Goal: Information Seeking & Learning: Learn about a topic

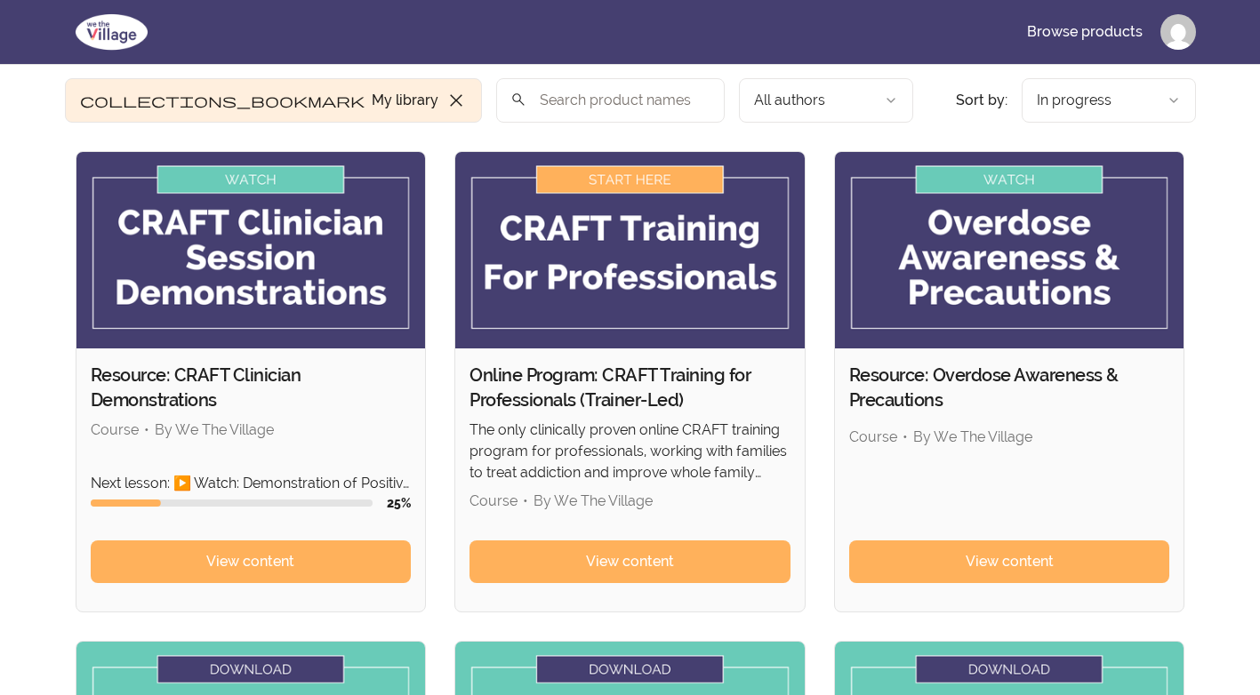
scroll to position [89, 0]
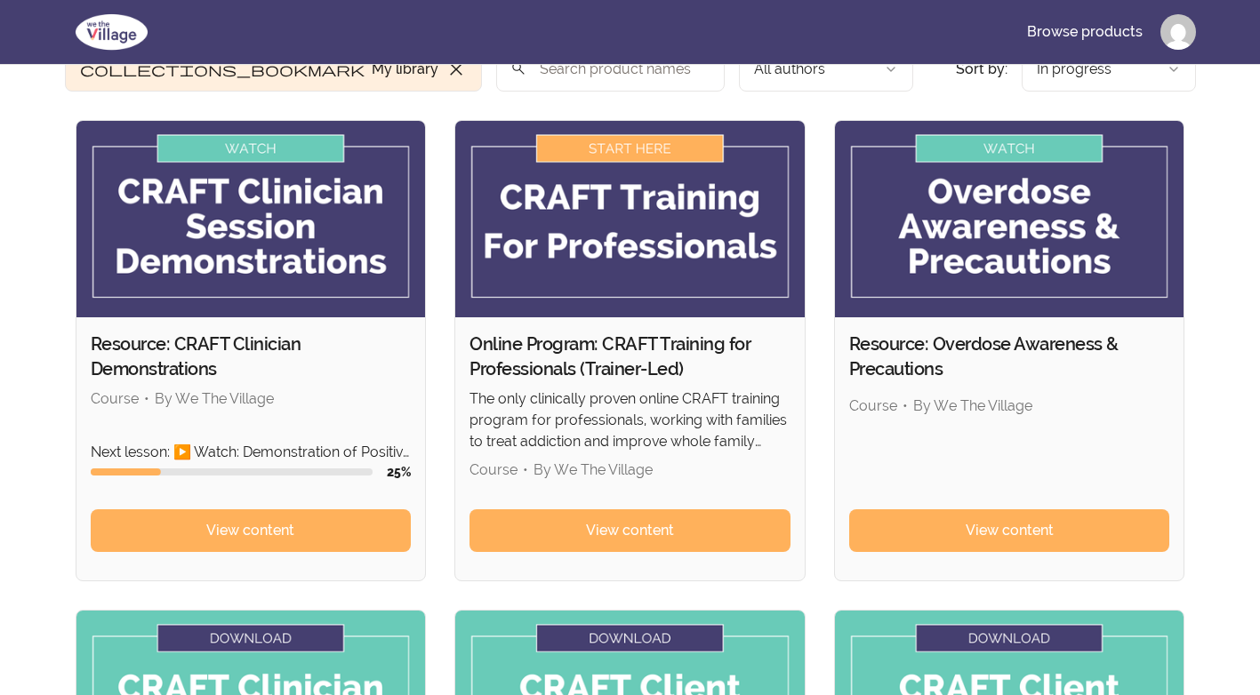
click at [632, 142] on img at bounding box center [629, 219] width 349 height 196
click at [637, 145] on img at bounding box center [629, 219] width 349 height 196
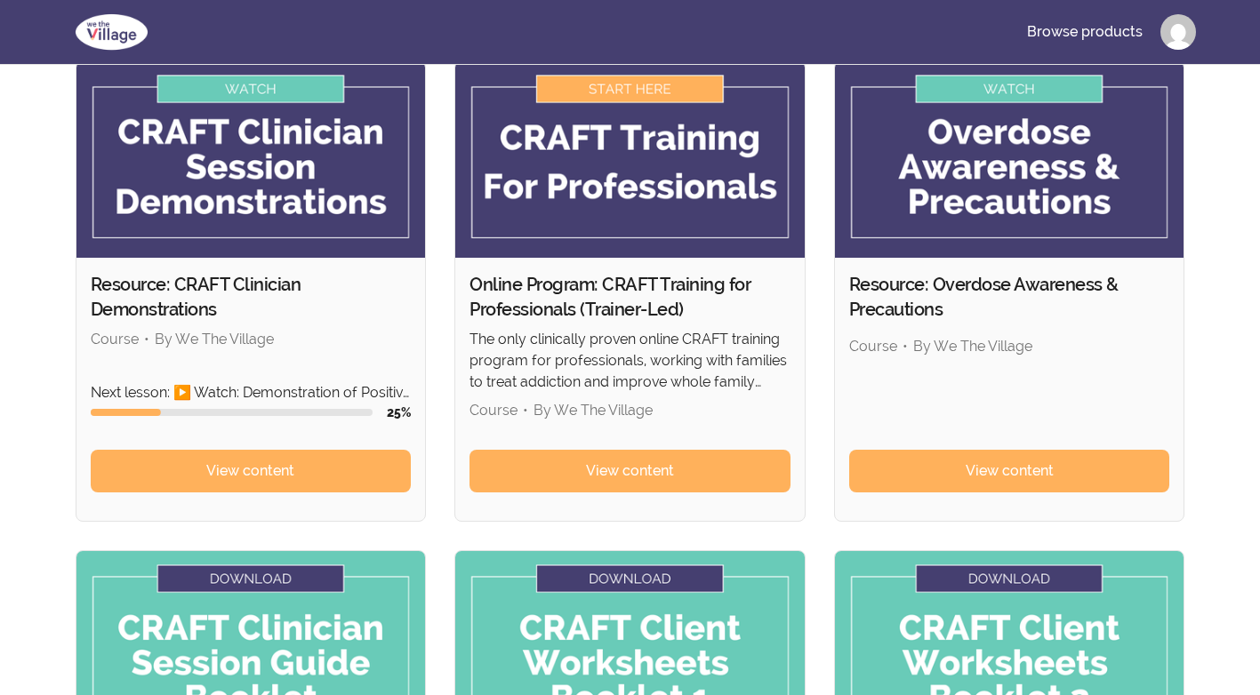
scroll to position [178, 0]
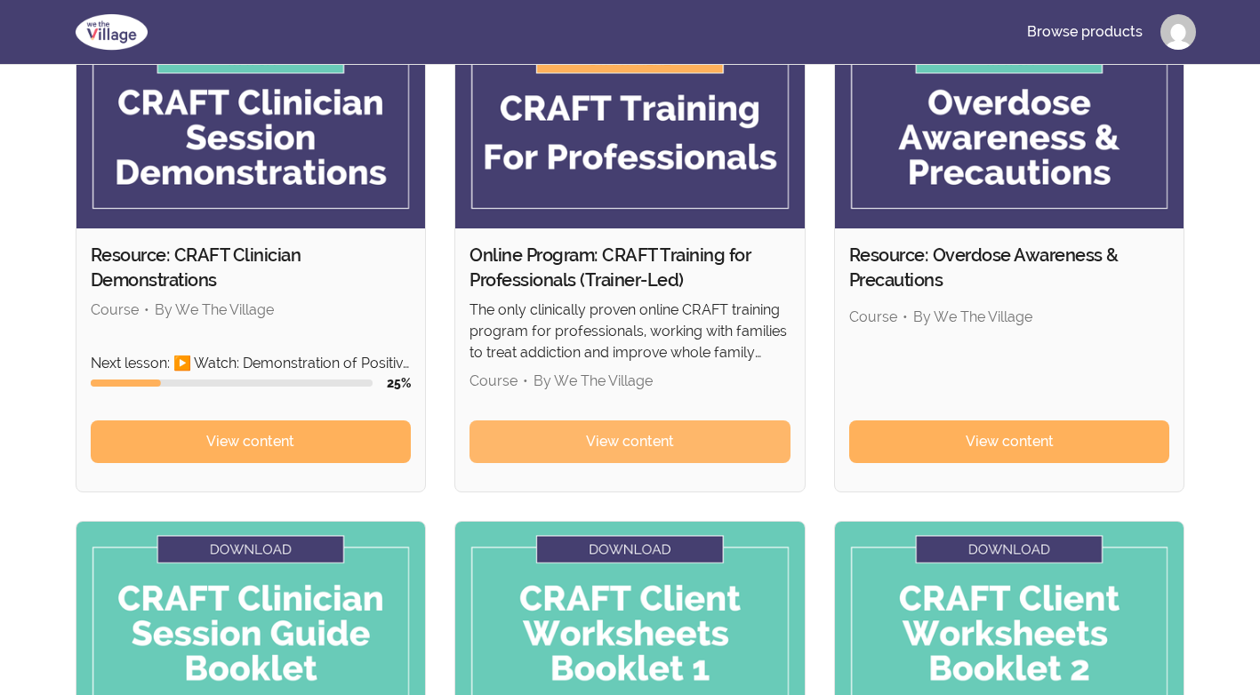
click at [596, 446] on span "View content" at bounding box center [630, 441] width 88 height 21
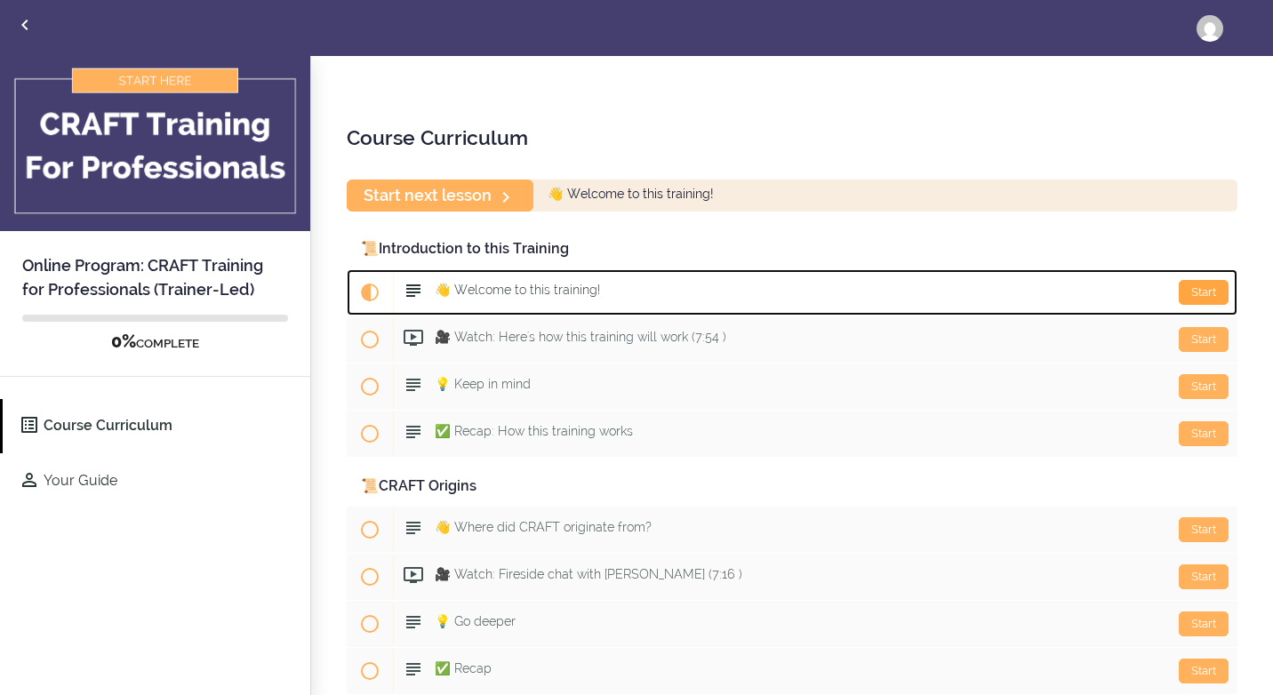
click at [1185, 288] on div "Start" at bounding box center [1204, 292] width 50 height 25
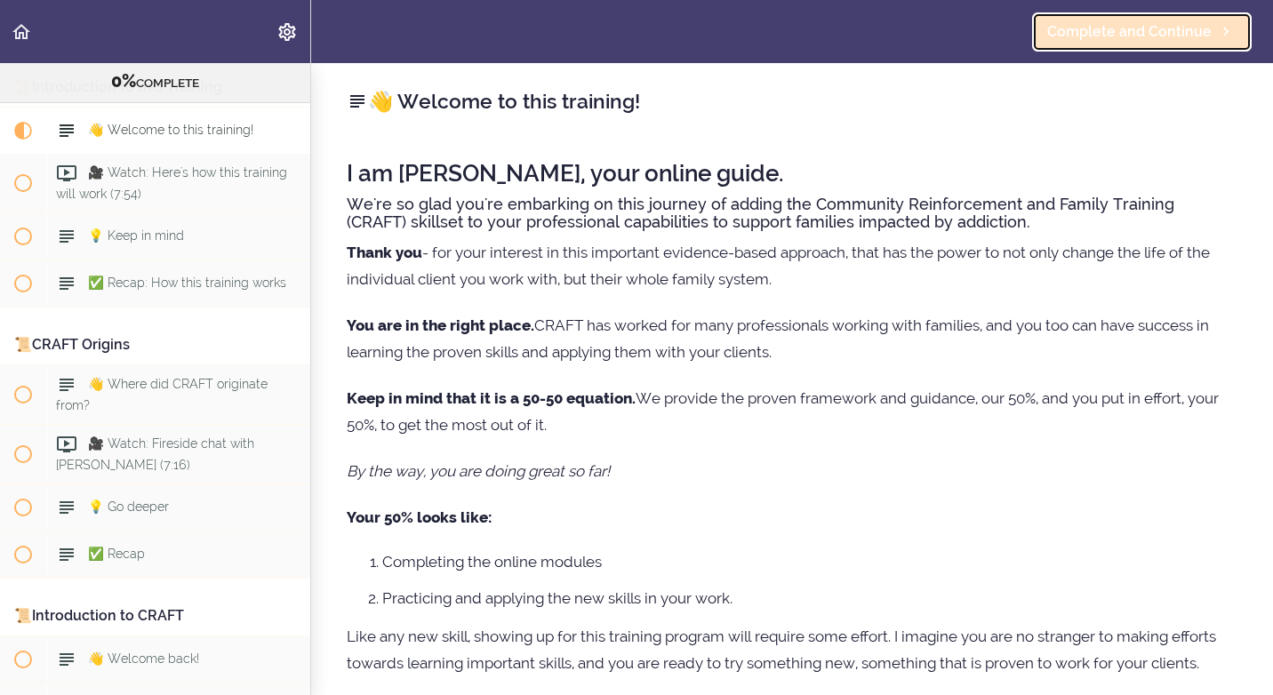
click at [1149, 25] on span "Complete and Continue" at bounding box center [1129, 31] width 164 height 21
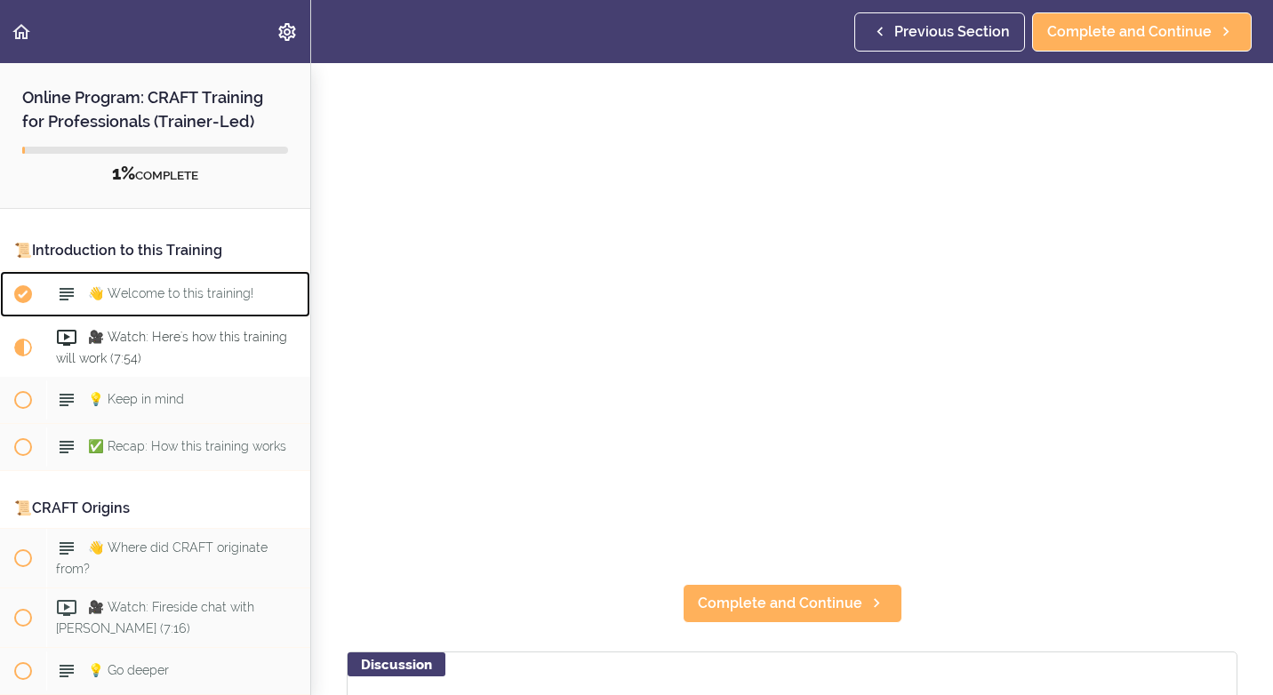
click at [152, 293] on span "👋 Welcome to this training!" at bounding box center [170, 293] width 165 height 14
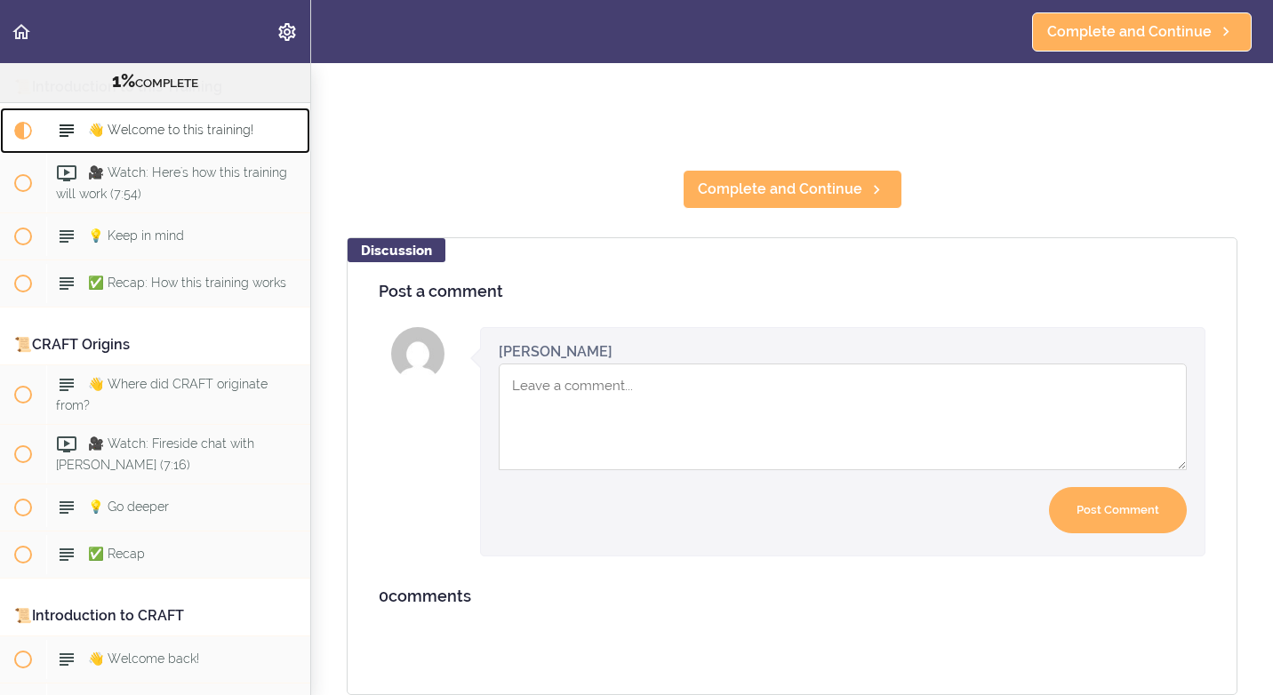
scroll to position [641, 0]
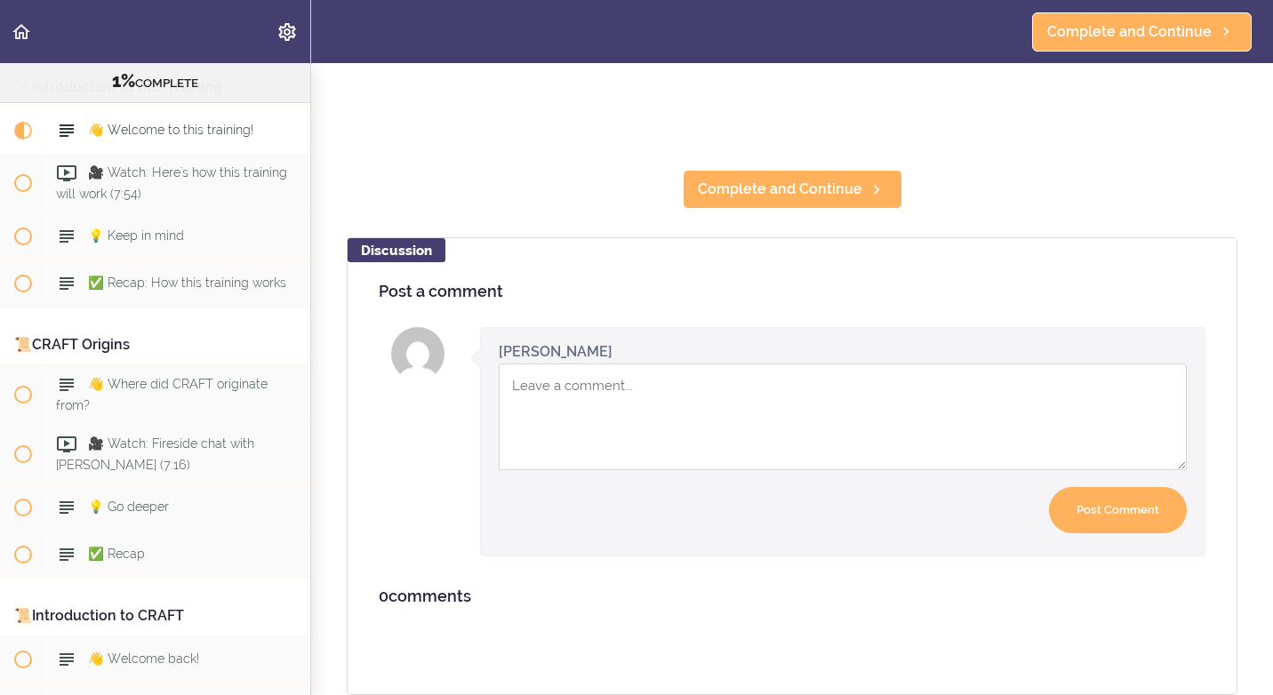
click at [564, 401] on textarea "Comment box" at bounding box center [843, 417] width 688 height 107
click at [928, 374] on textarea "Great introduction. The abbreviations makes a difference." at bounding box center [843, 417] width 688 height 107
click at [961, 380] on textarea "Great introduction. The abbreviations makes a difference." at bounding box center [843, 417] width 688 height 107
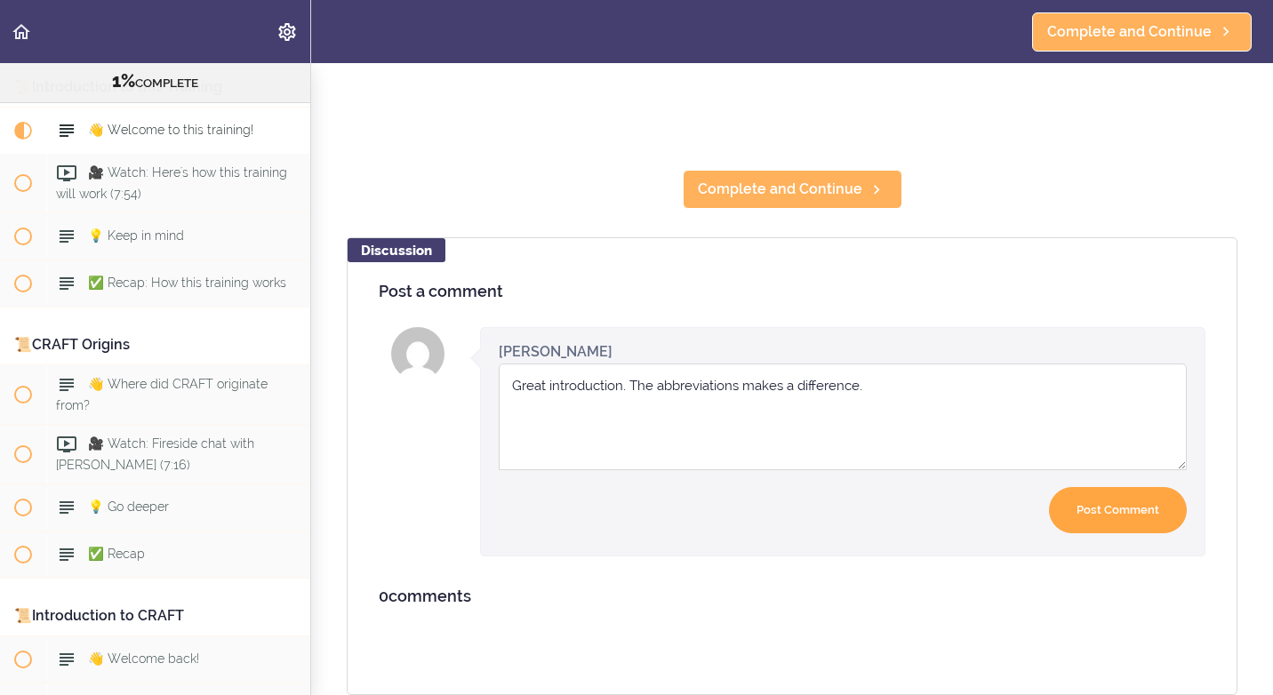
type textarea "Great introduction. The abbreviations makes a difference."
click at [1108, 504] on input "Post Comment" at bounding box center [1118, 510] width 138 height 47
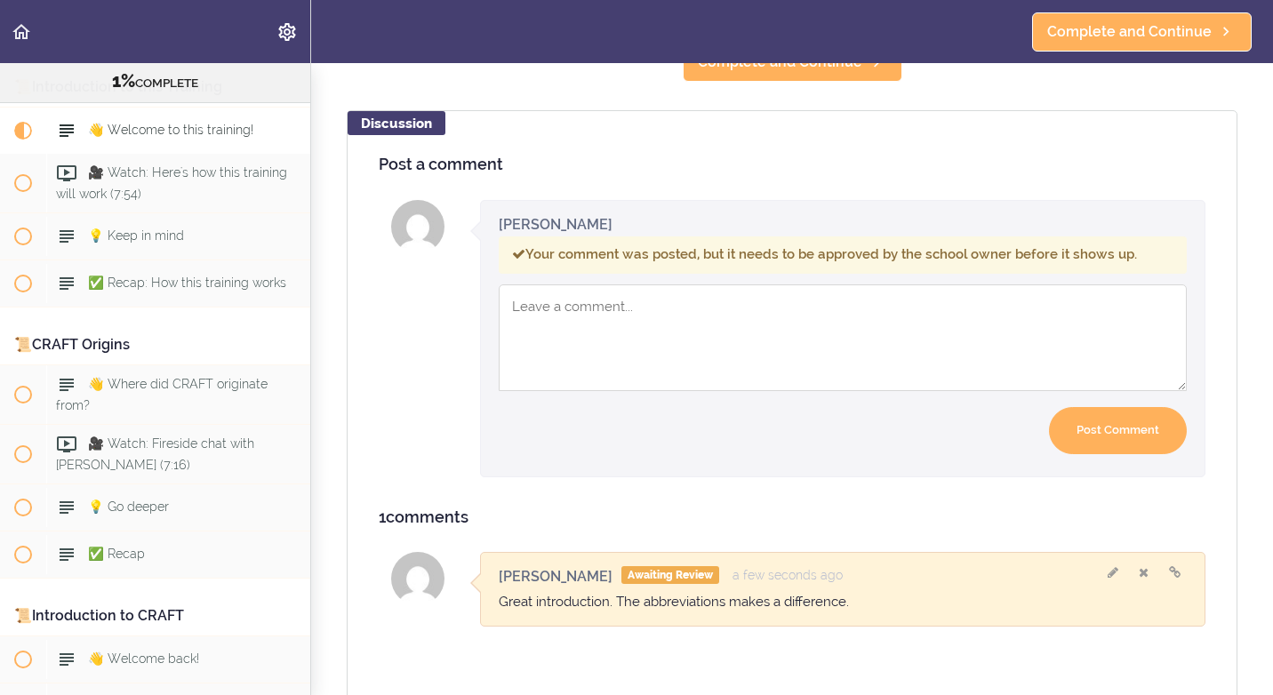
scroll to position [794, 0]
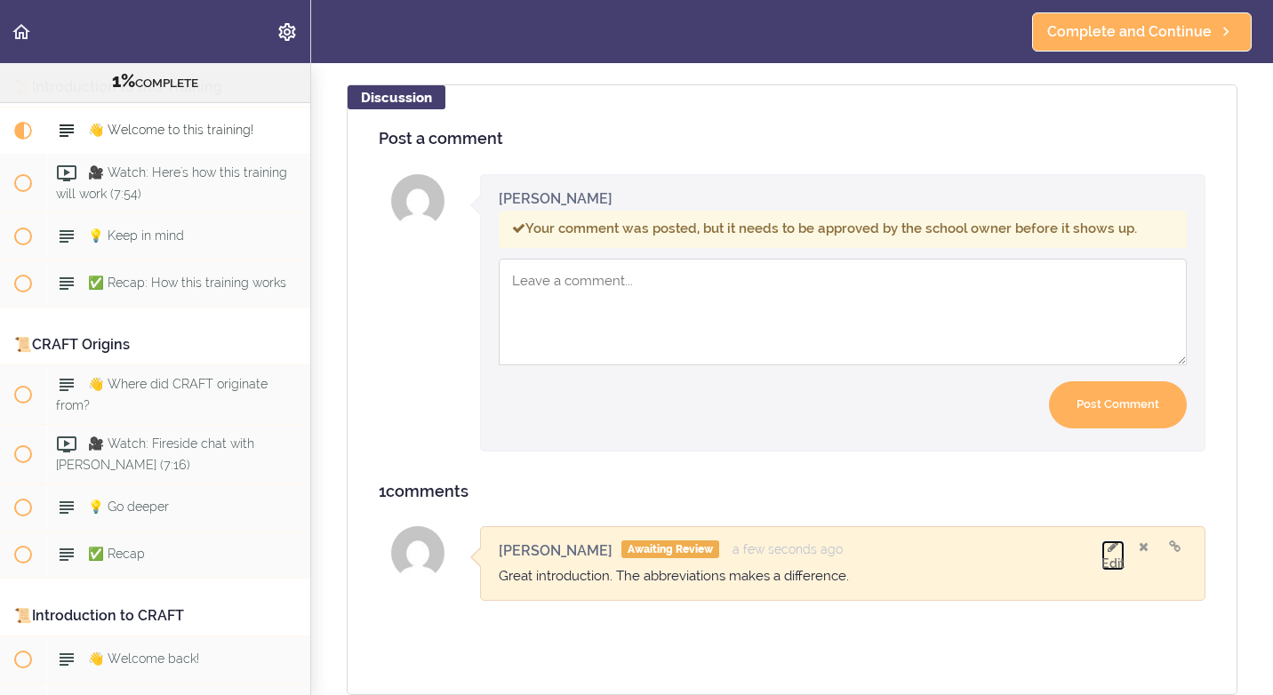
click at [1101, 542] on link "Edit" at bounding box center [1112, 552] width 23 height 24
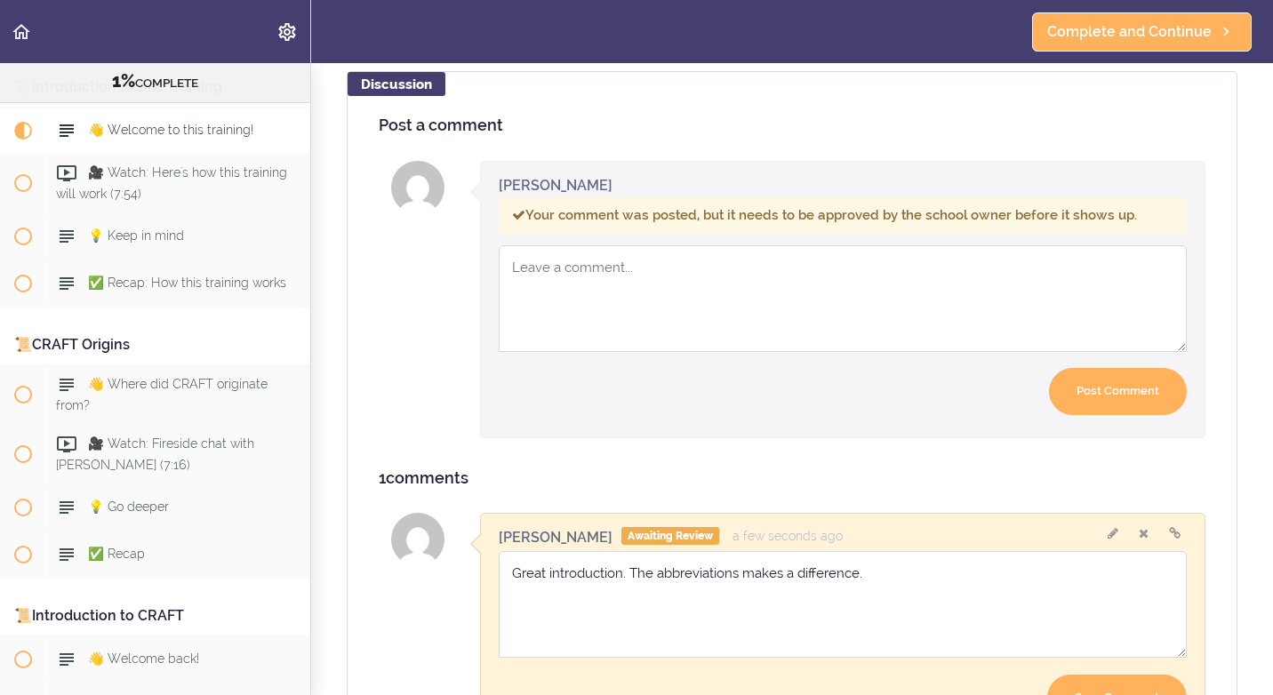
click at [870, 583] on textarea "Great introduction. The abbreviations makes a difference." at bounding box center [843, 604] width 688 height 107
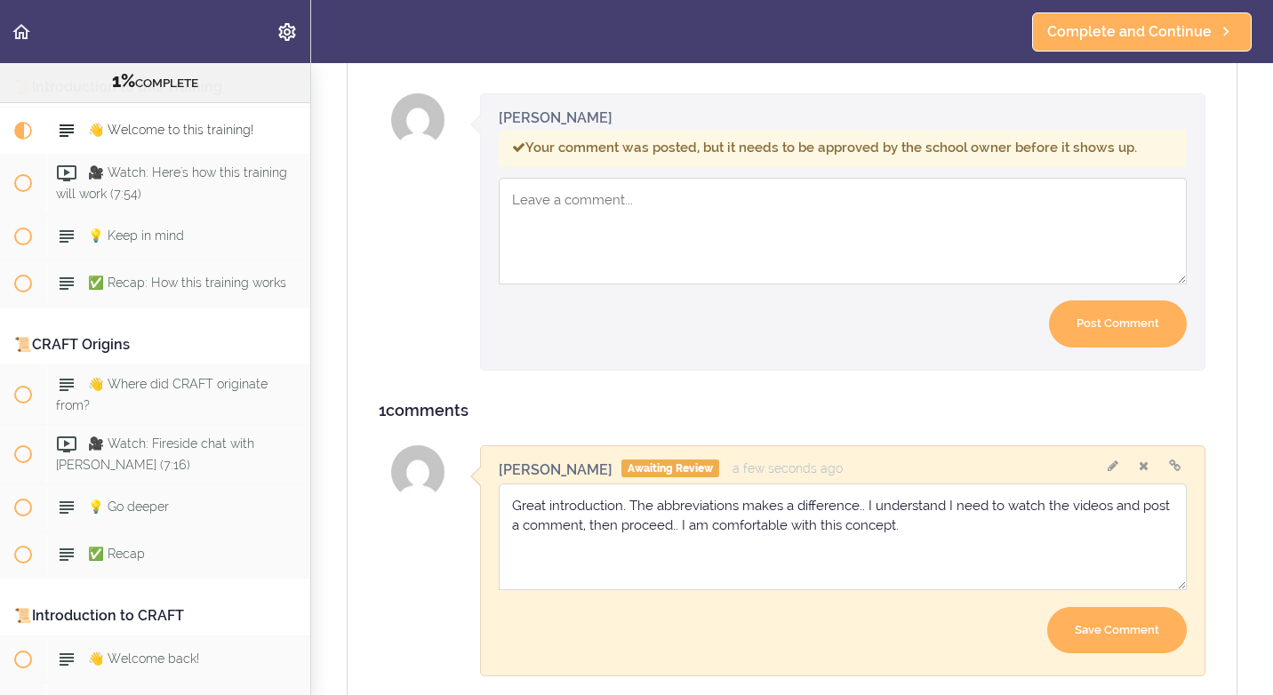
scroll to position [950, 0]
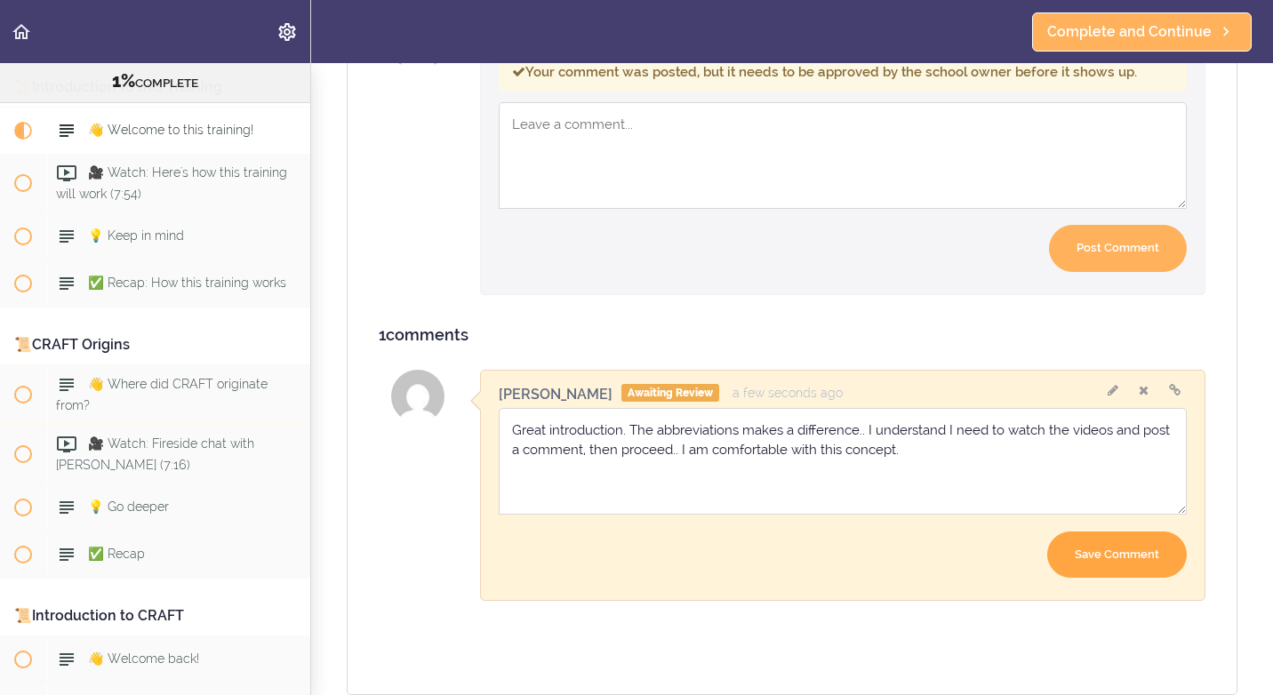
type textarea "Great introduction. The abbreviations makes a difference.. I understand I need …"
click at [1120, 554] on input "Save Comment" at bounding box center [1117, 555] width 140 height 47
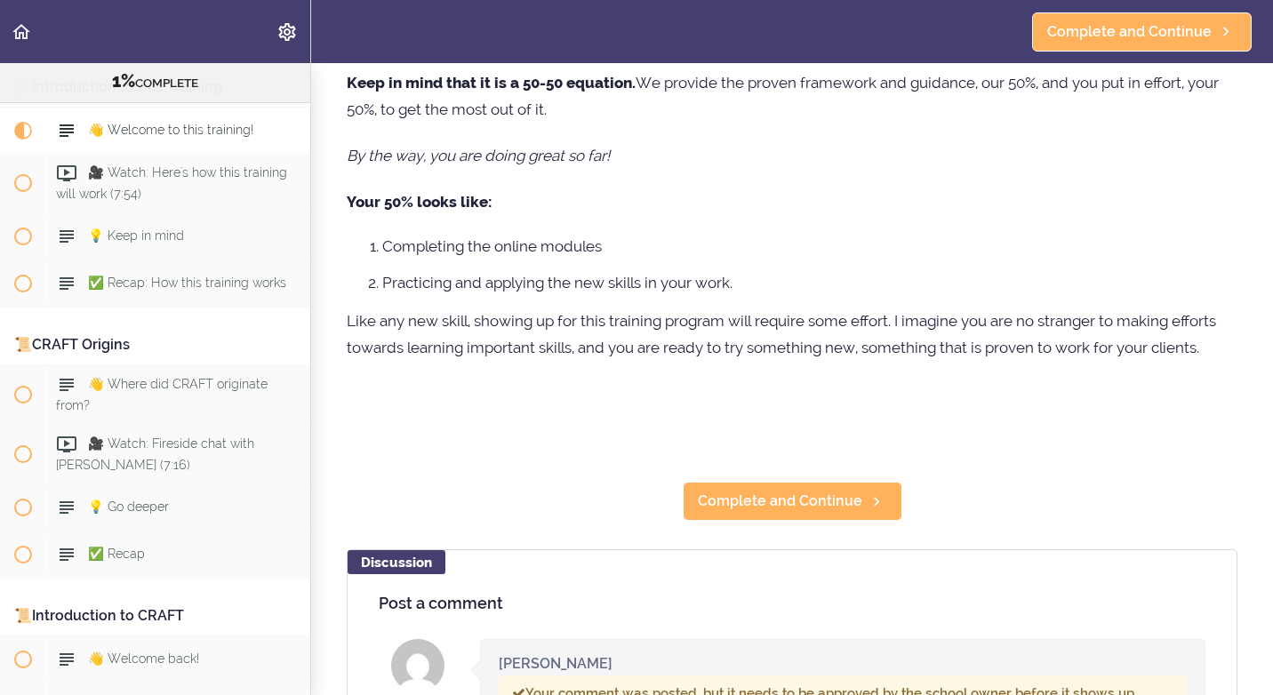
scroll to position [404, 0]
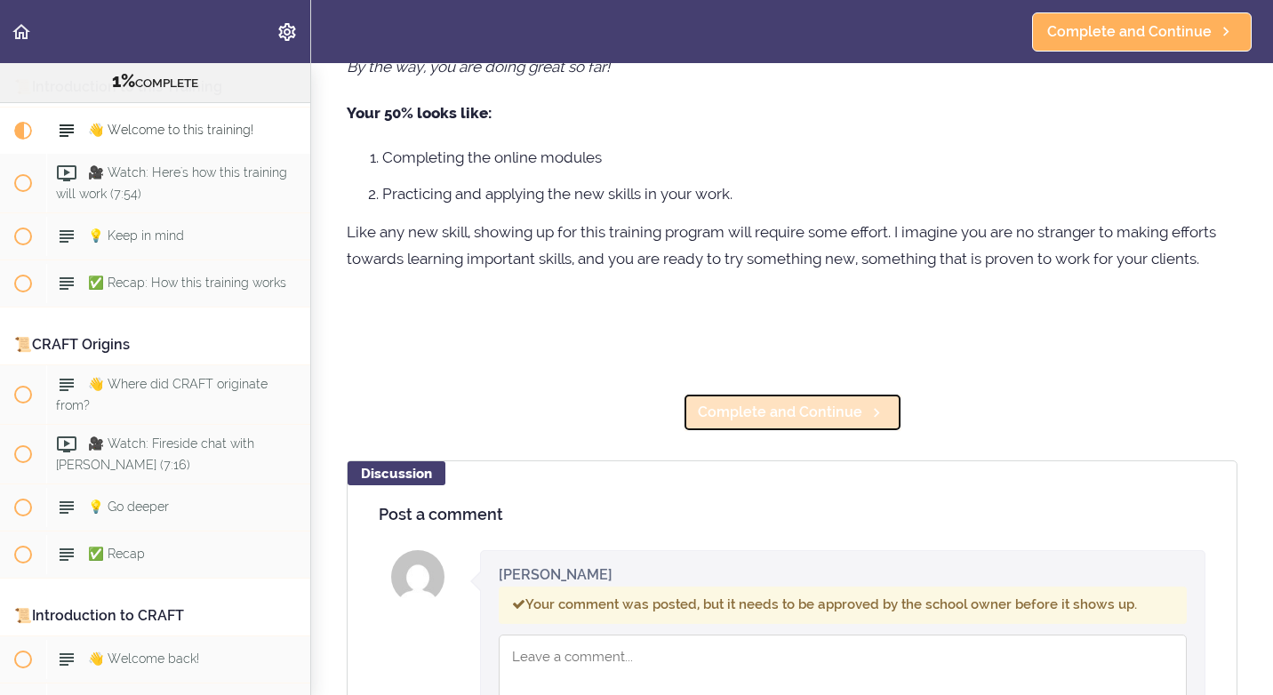
click at [800, 427] on link "Complete and Continue" at bounding box center [793, 412] width 220 height 39
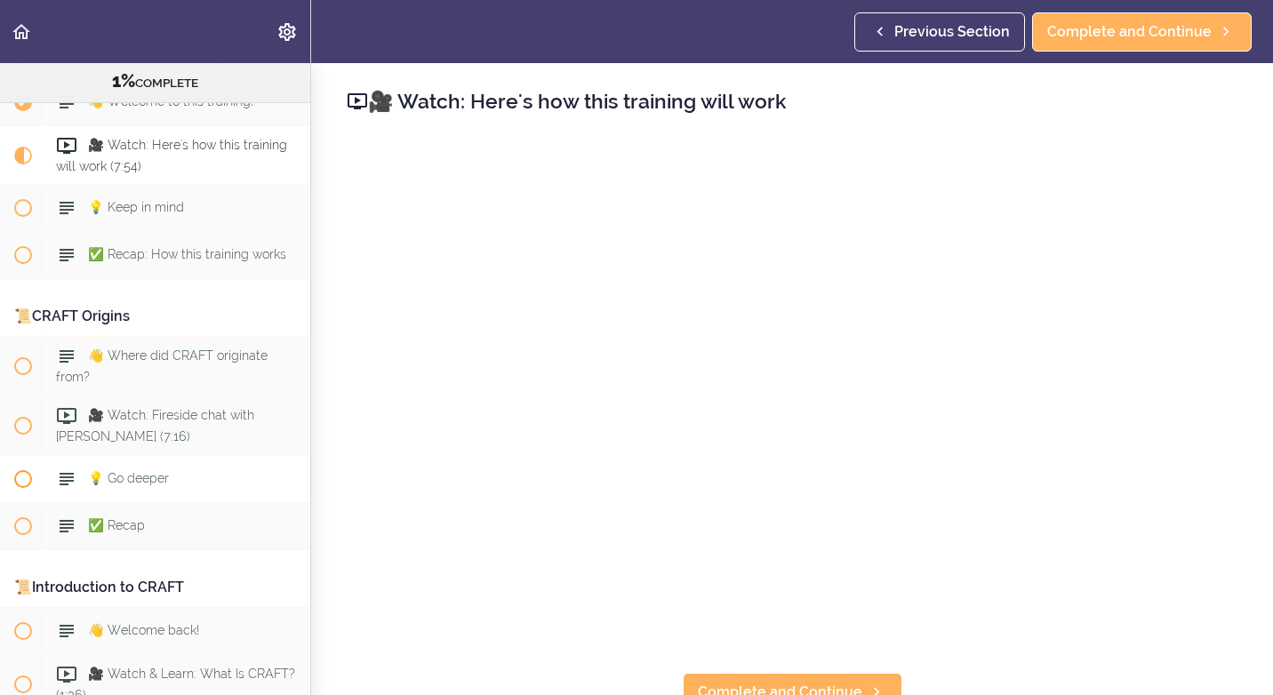
scroll to position [77, 0]
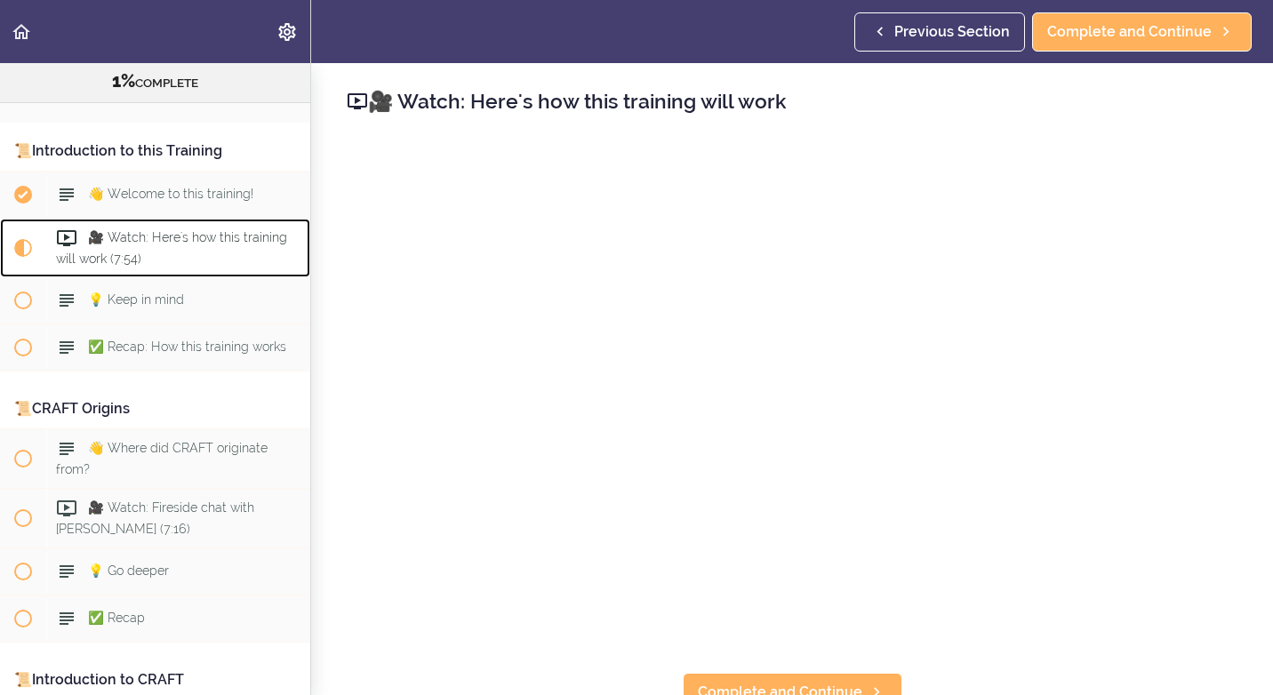
click at [101, 244] on span "🎥 Watch: Here's how this training will work (7:54)" at bounding box center [171, 247] width 231 height 35
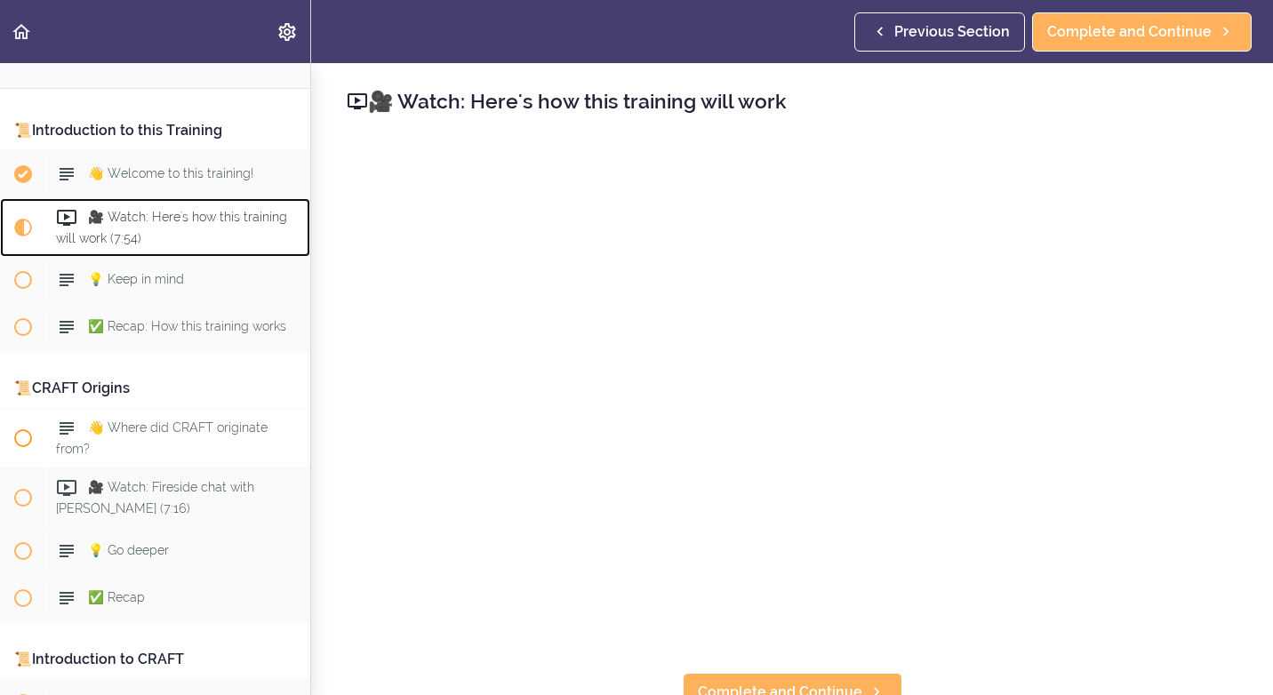
scroll to position [0, 0]
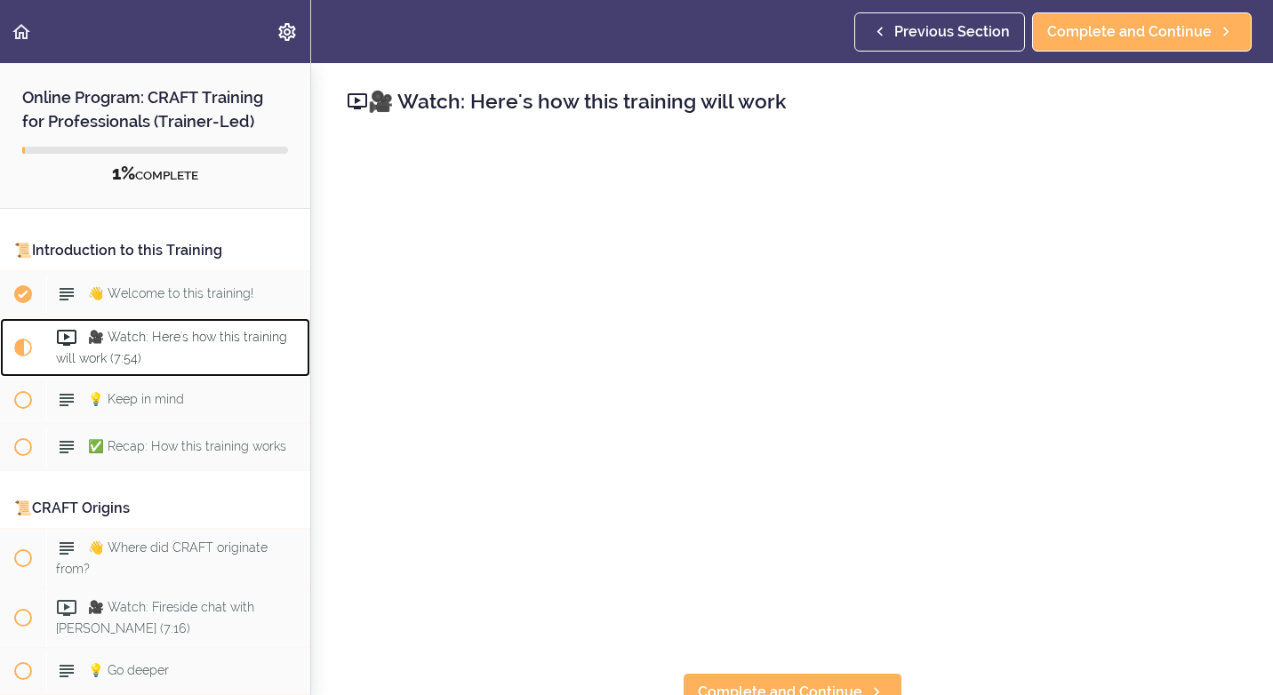
click at [148, 342] on span "🎥 Watch: Here's how this training will work (7:54)" at bounding box center [171, 347] width 231 height 35
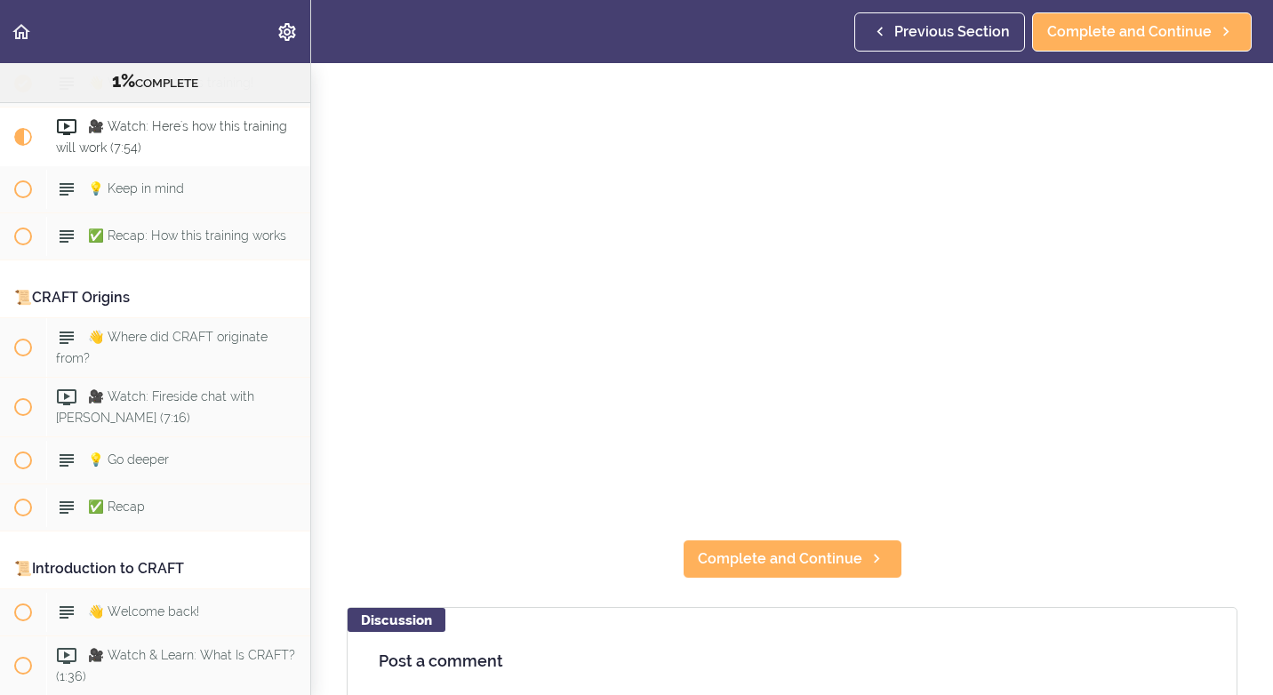
scroll to position [89, 0]
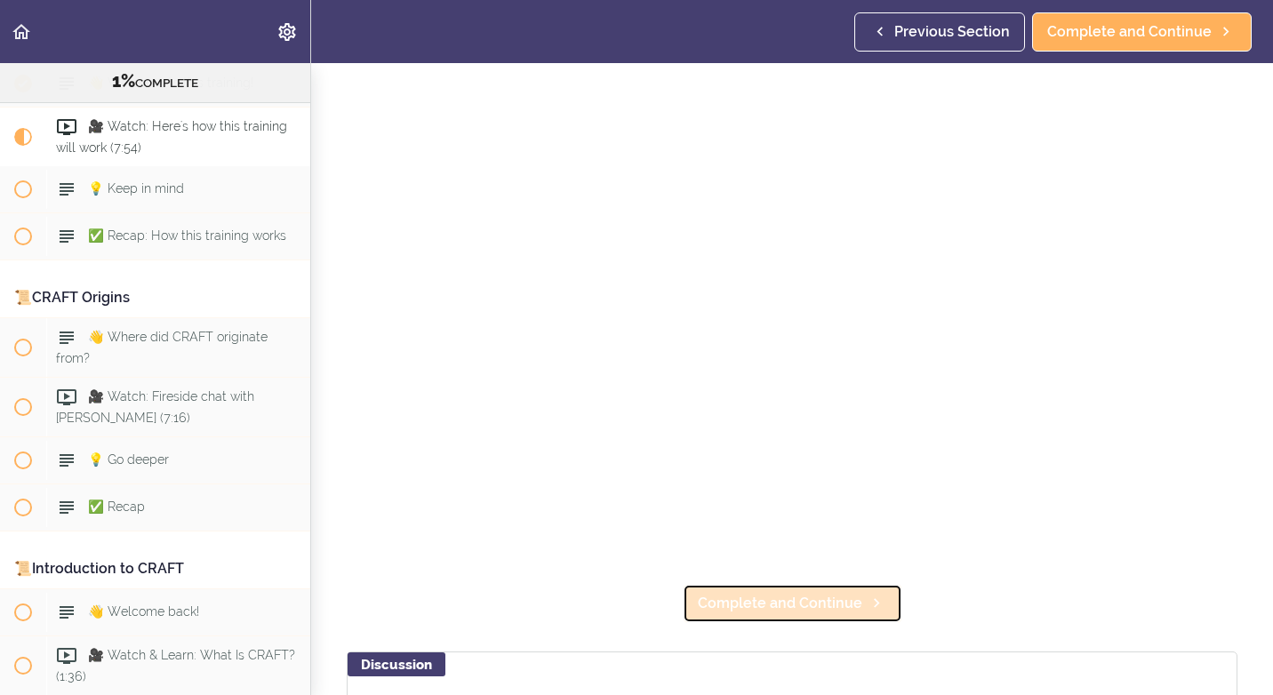
click at [780, 599] on span "Complete and Continue" at bounding box center [780, 603] width 164 height 21
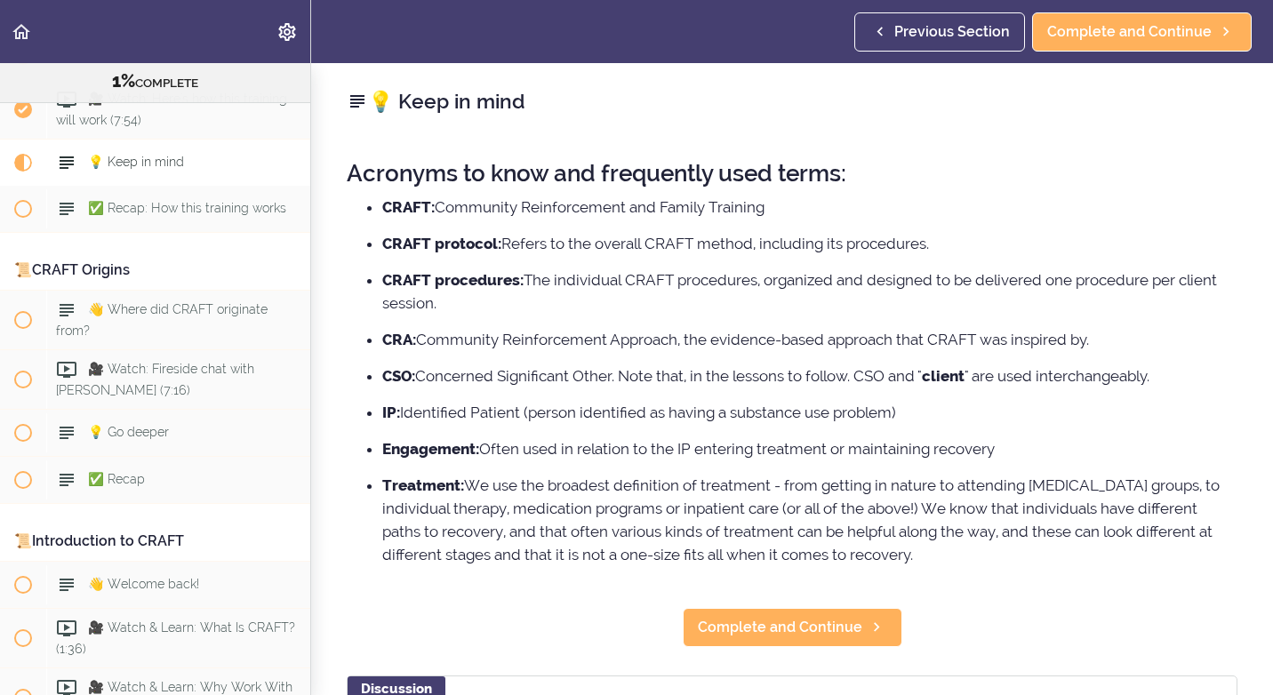
scroll to position [226, 0]
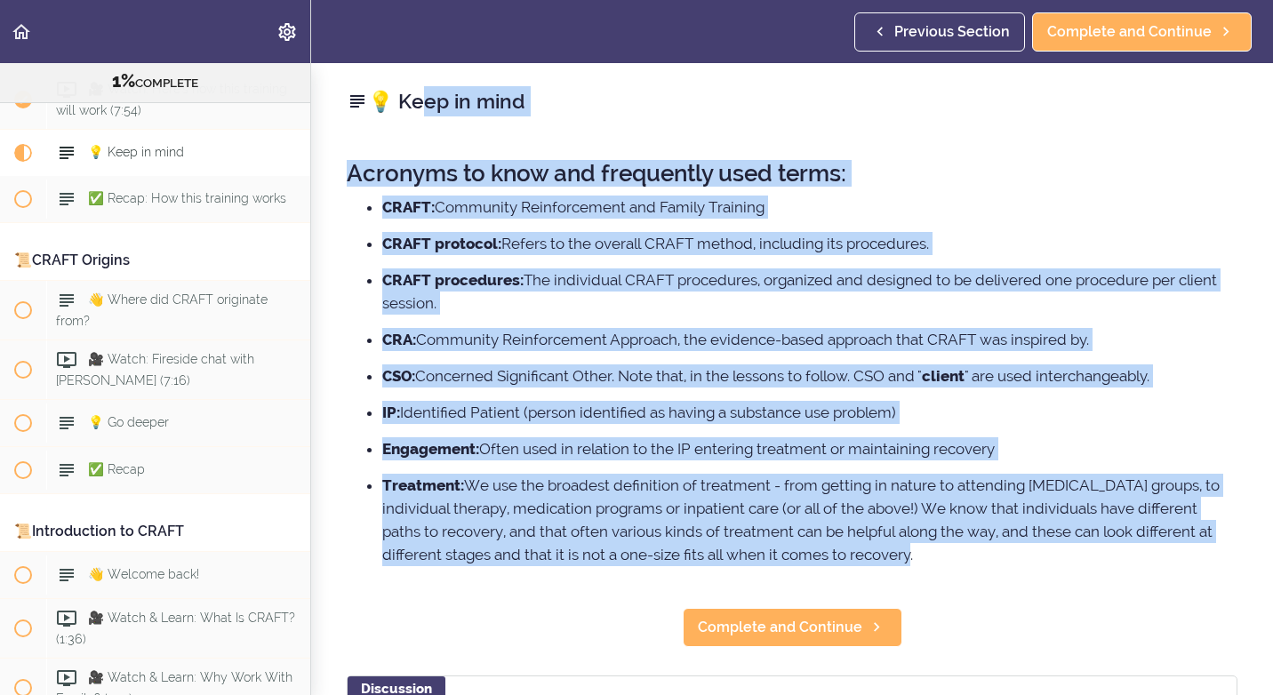
drag, startPoint x: 945, startPoint y: 556, endPoint x: 334, endPoint y: 104, distance: 759.5
click at [334, 104] on div "💡 Keep in mind Acronyms to know and frequently used terms: CRAFT: Community Rei…" at bounding box center [792, 379] width 962 height 632
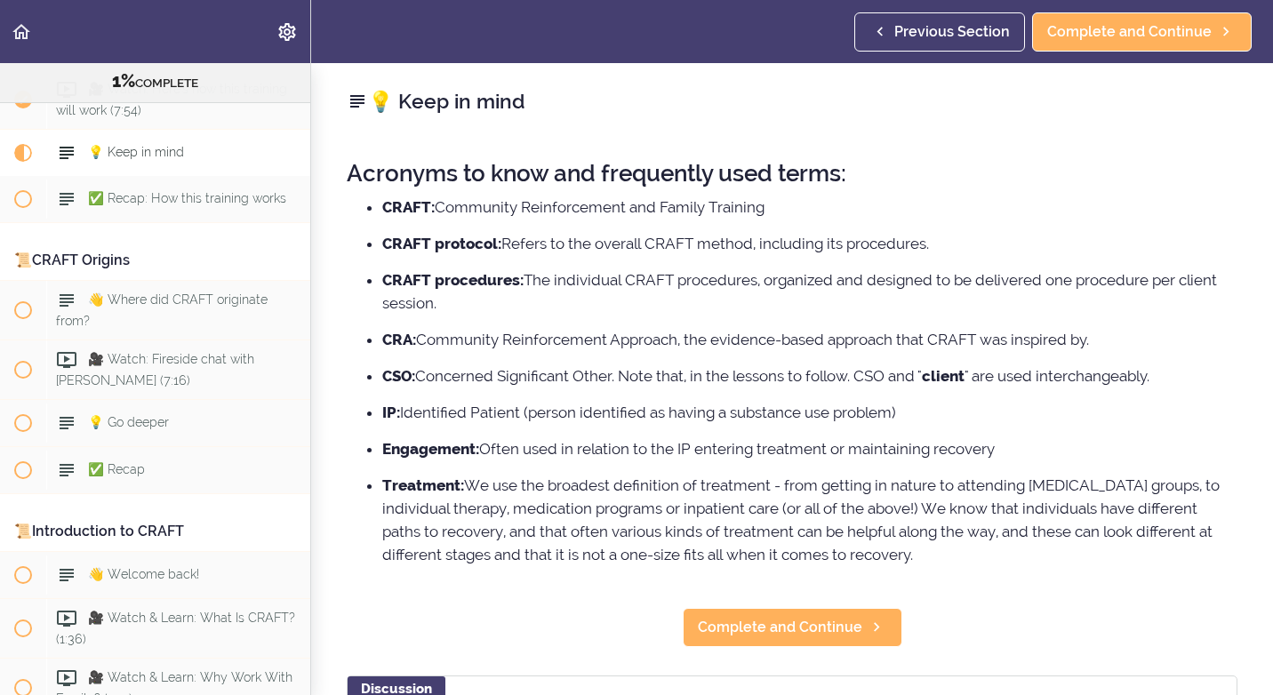
click at [1028, 630] on div "💡 Keep in mind Acronyms to know and frequently used terms: CRAFT: Community Rei…" at bounding box center [792, 379] width 962 height 632
click at [803, 623] on span "Complete and Continue" at bounding box center [780, 627] width 164 height 21
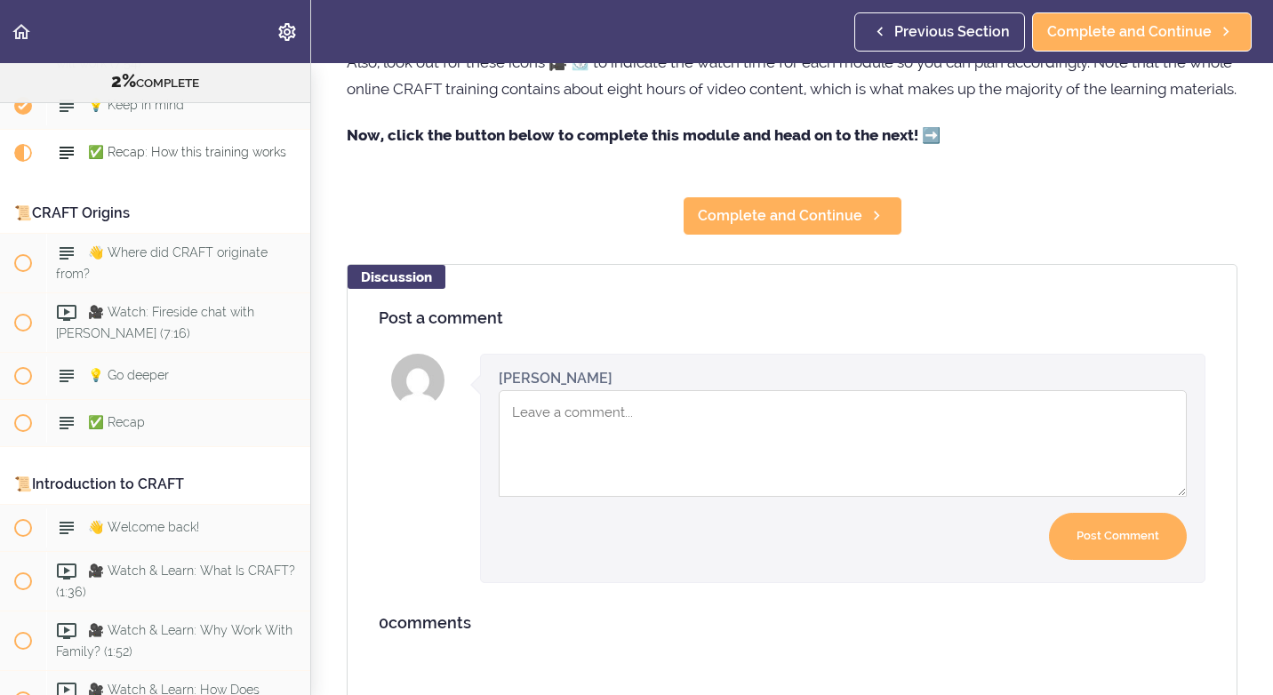
scroll to position [444, 0]
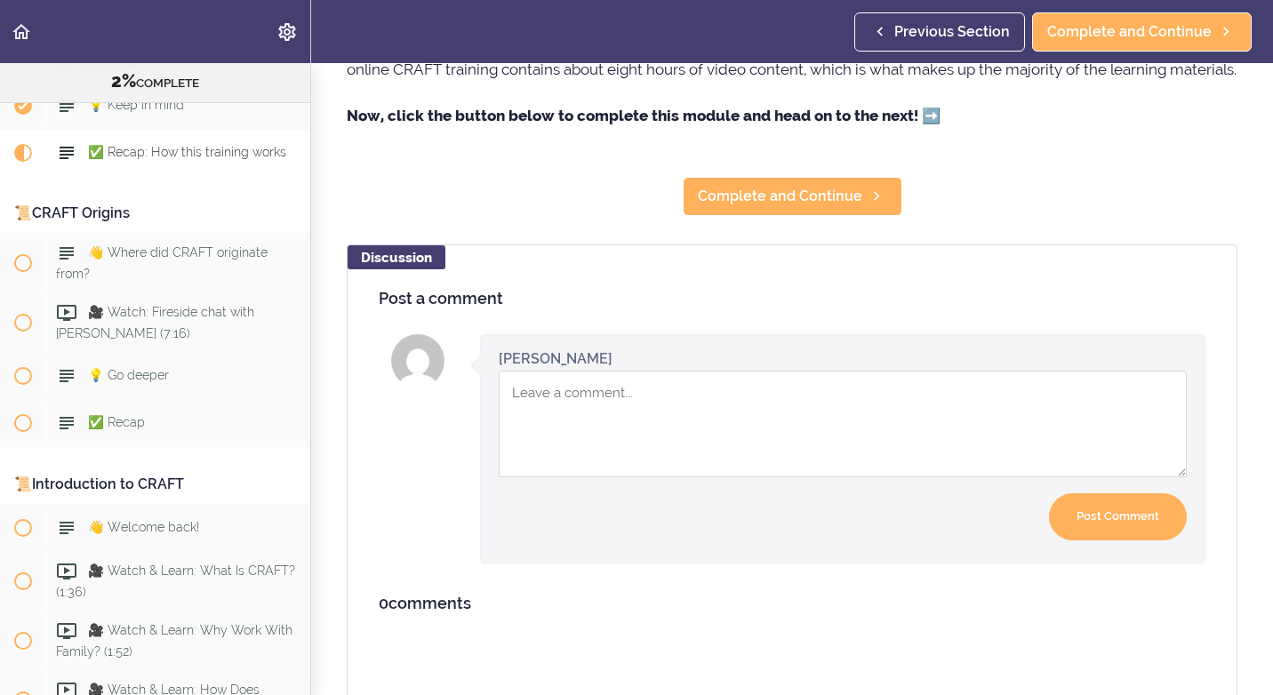
click at [586, 443] on textarea "Comment box" at bounding box center [843, 424] width 688 height 107
click at [637, 415] on textarea "I am glad to identify this is an" at bounding box center [843, 424] width 688 height 107
drag, startPoint x: 591, startPoint y: 417, endPoint x: 595, endPoint y: 403, distance: 14.7
click at [707, 426] on textarea "I am glad to know this is an" at bounding box center [843, 424] width 688 height 107
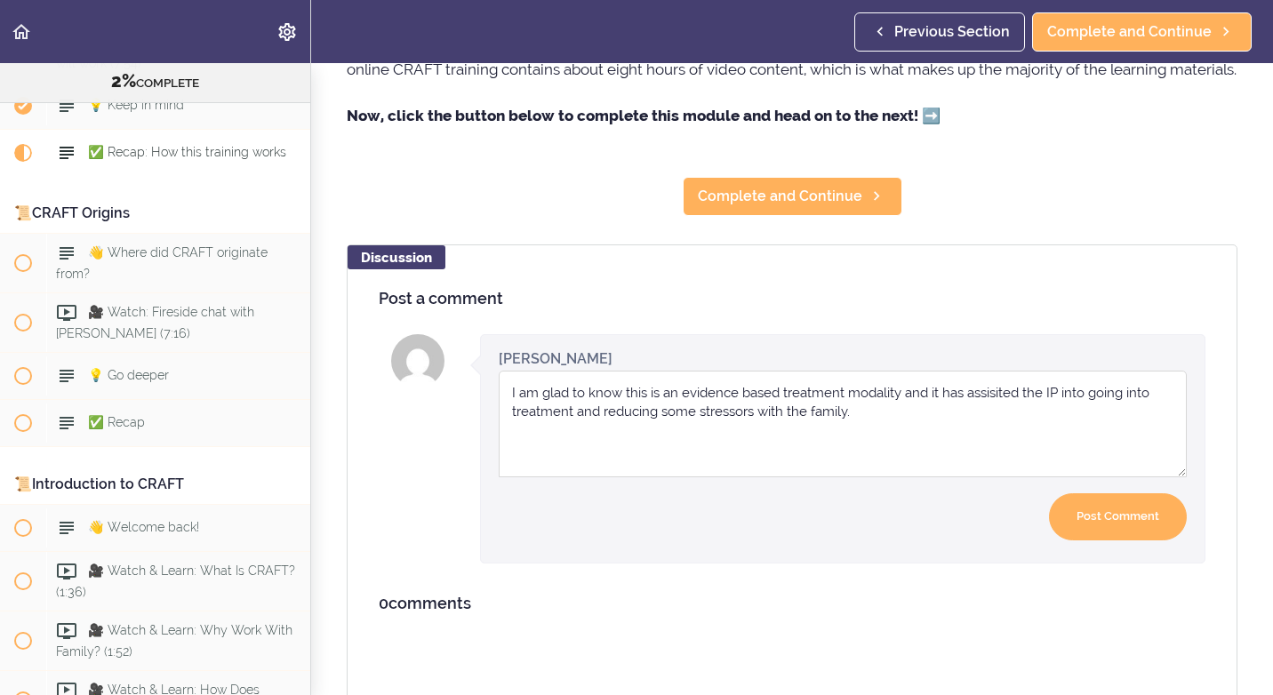
click at [871, 459] on textarea "I am glad to know this is an evidence based treatment modality and it has assis…" at bounding box center [843, 424] width 688 height 107
click at [996, 436] on textarea "I am glad to know this is an evidence based treatment modality and it has assis…" at bounding box center [843, 424] width 688 height 107
click at [994, 453] on textarea "I am glad to know this is an evidence based treatment modality and it has assis…" at bounding box center [843, 424] width 688 height 107
type textarea "I am glad to know this is an evidence based treatment modality and it has assis…"
click at [1085, 540] on input "Post Comment" at bounding box center [1118, 516] width 138 height 47
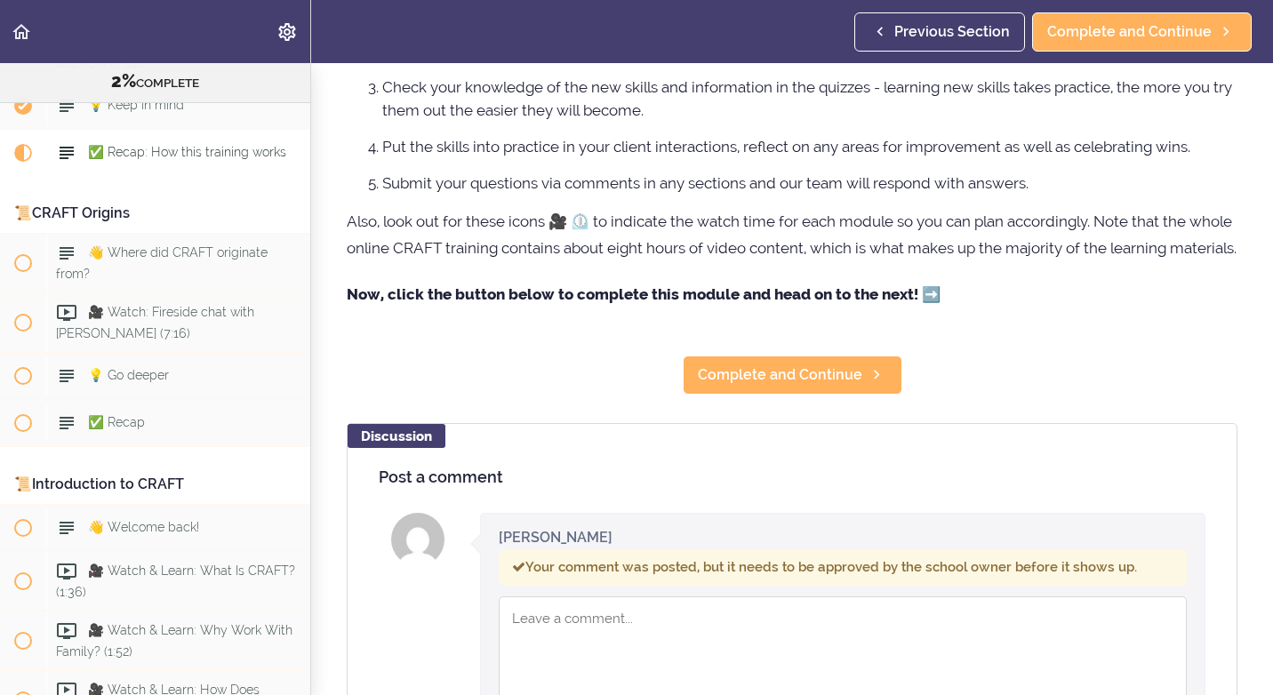
scroll to position [267, 0]
click at [778, 394] on link "Complete and Continue" at bounding box center [793, 374] width 220 height 39
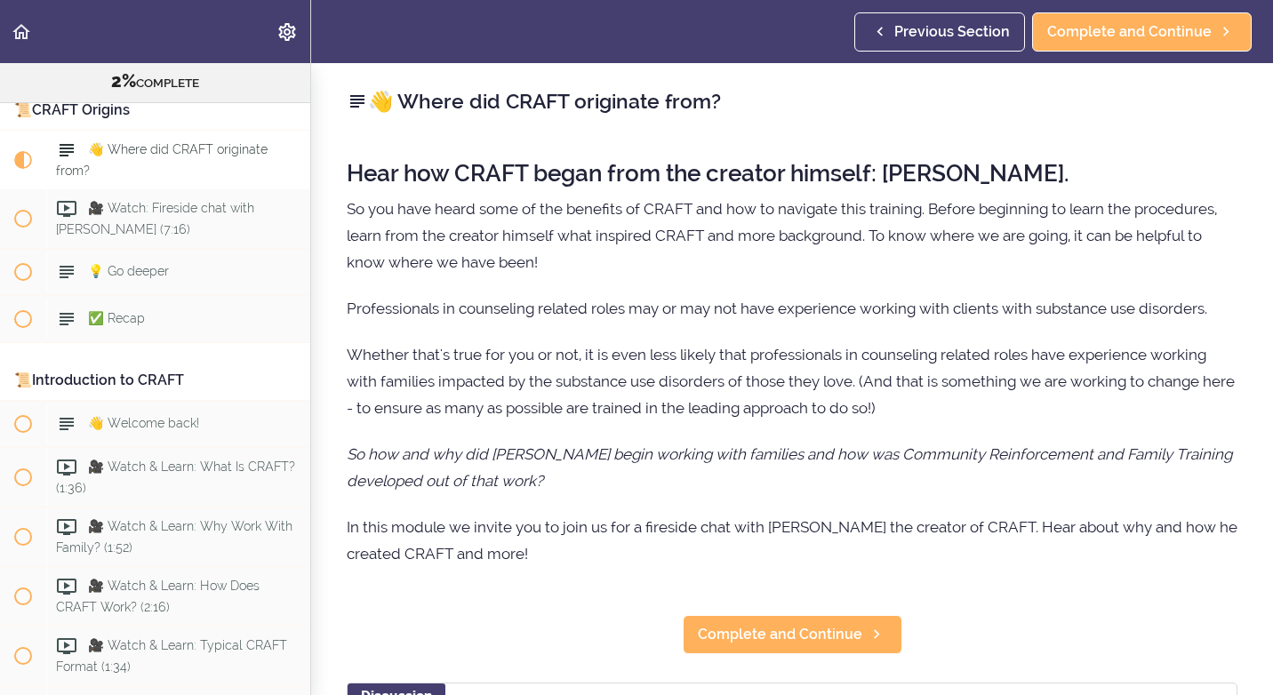
scroll to position [378, 0]
click at [821, 638] on span "Complete and Continue" at bounding box center [780, 634] width 164 height 21
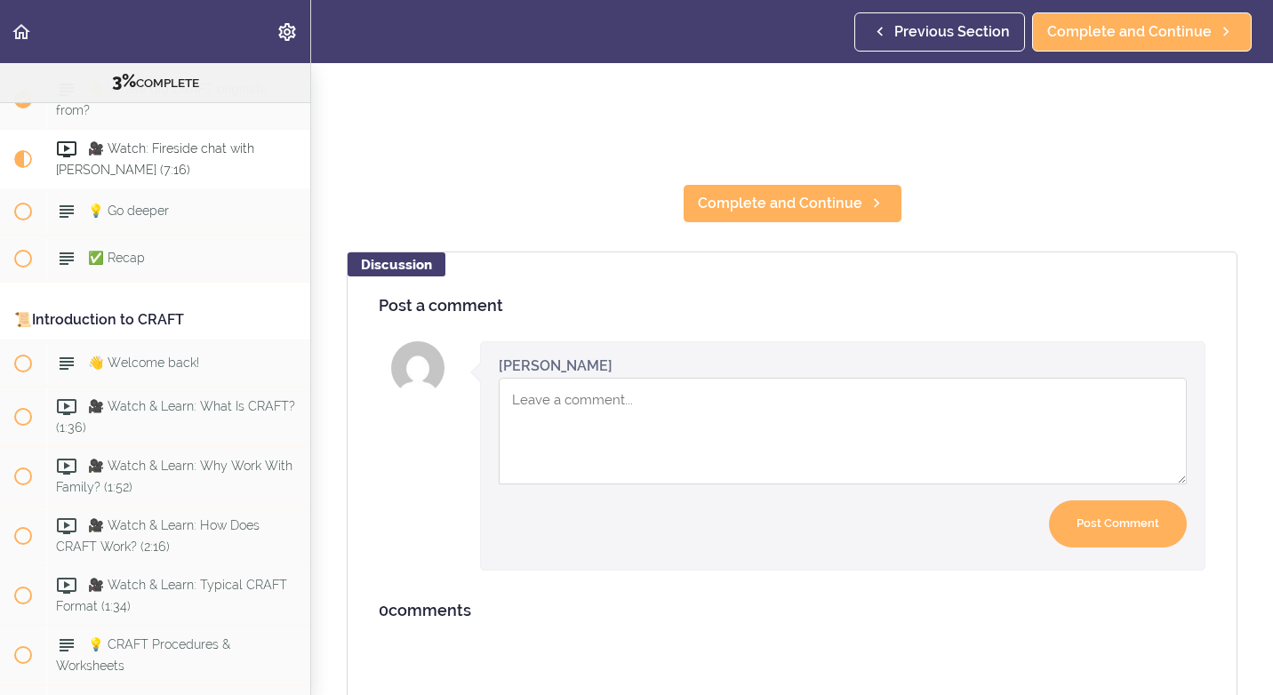
scroll to position [508, 0]
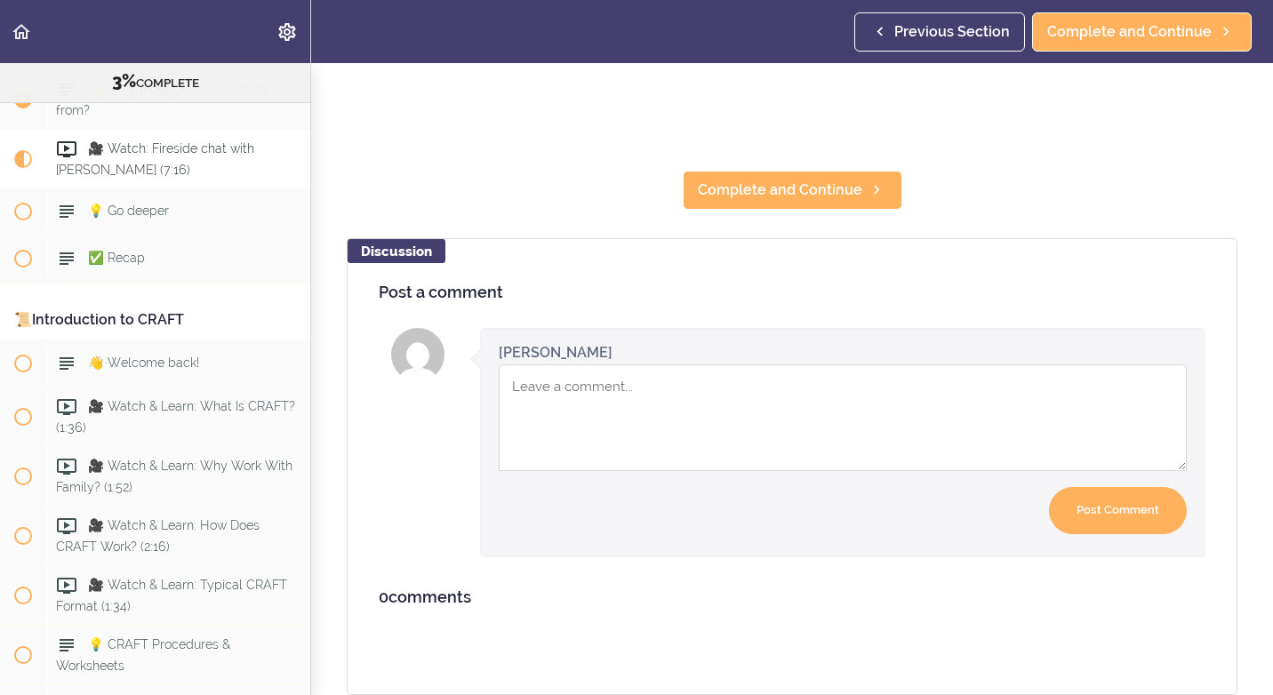
click at [645, 398] on textarea "Comment box" at bounding box center [843, 417] width 688 height 107
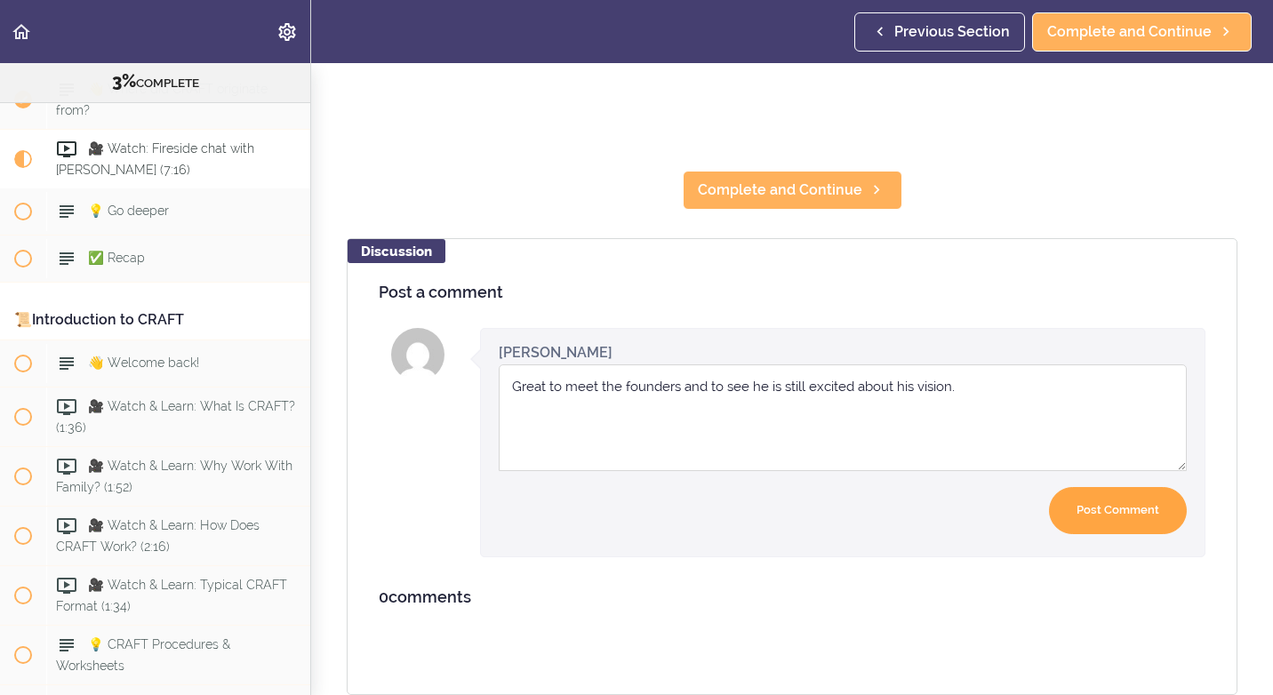
type textarea "Great to meet the founders and to see he is still excited about his vision."
click at [1109, 502] on input "Post Comment" at bounding box center [1118, 510] width 138 height 47
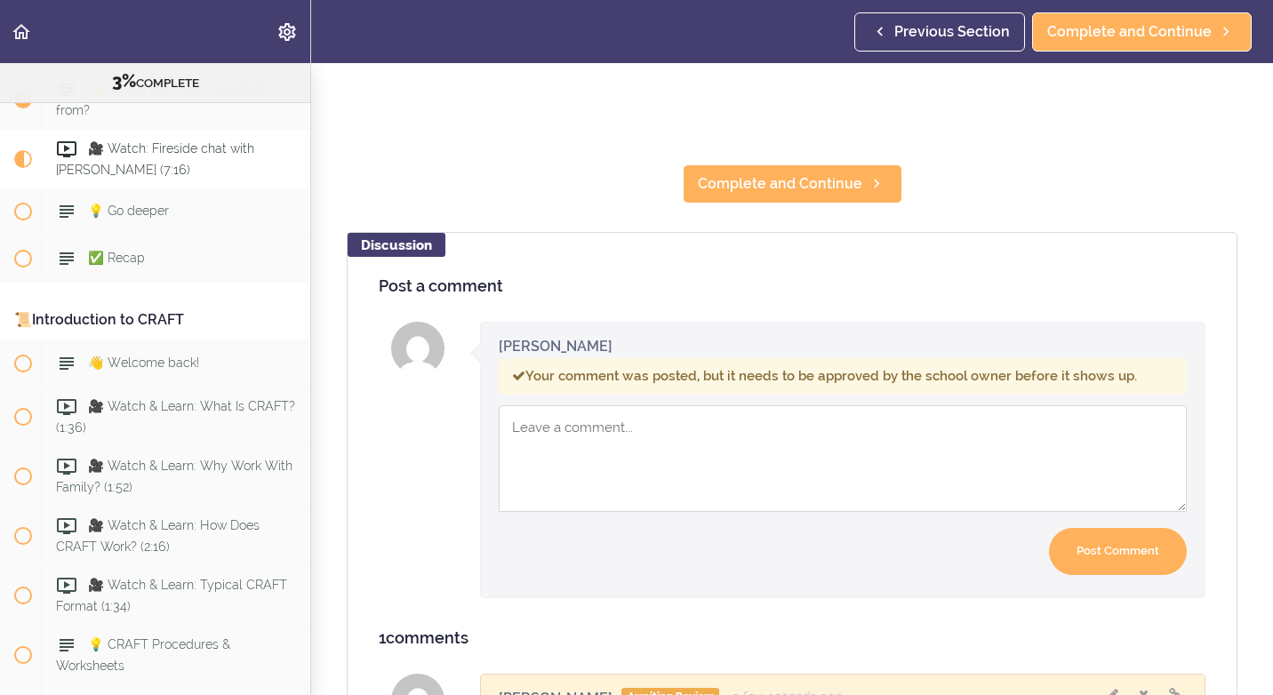
click at [753, 467] on textarea "Comment box" at bounding box center [843, 458] width 688 height 107
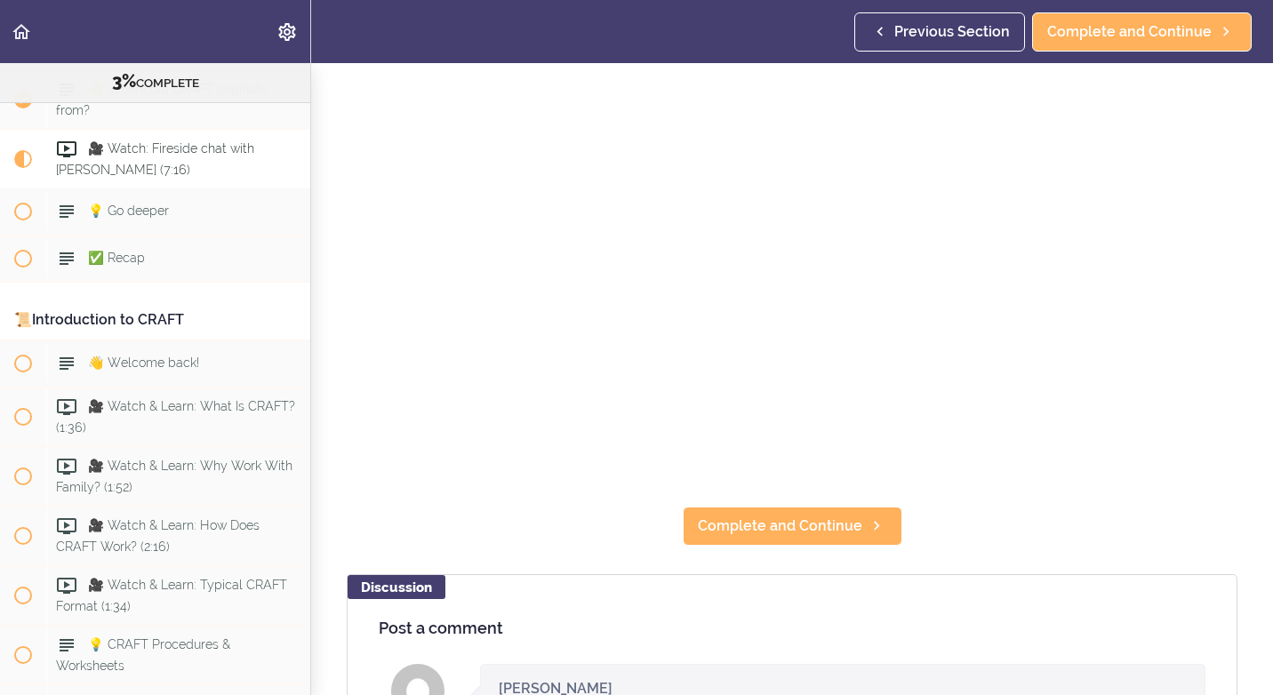
scroll to position [128, 0]
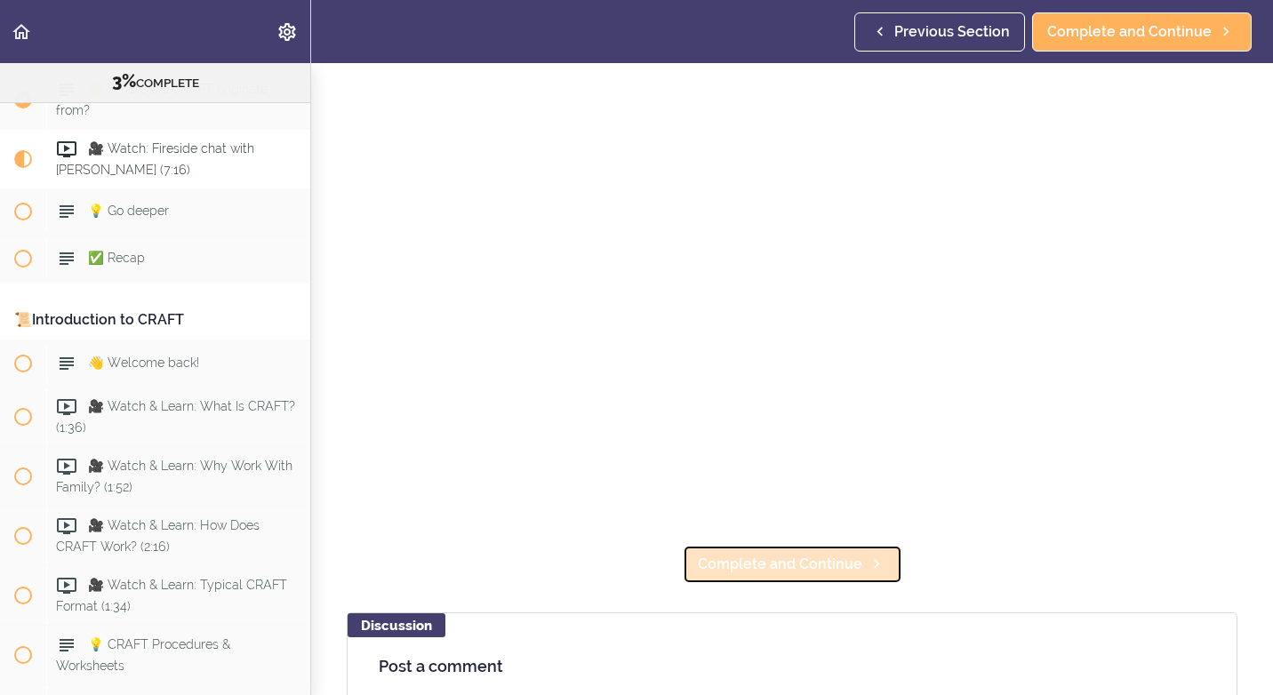
click at [797, 564] on span "Complete and Continue" at bounding box center [780, 564] width 164 height 21
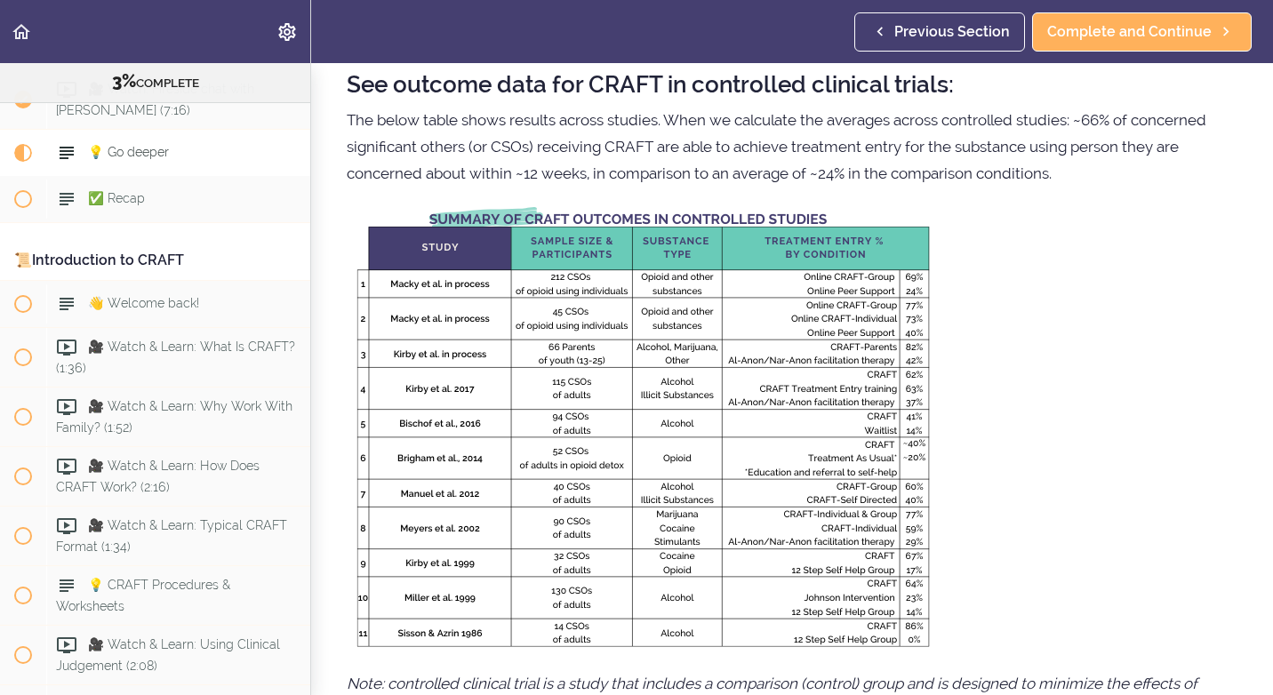
scroll to position [178, 0]
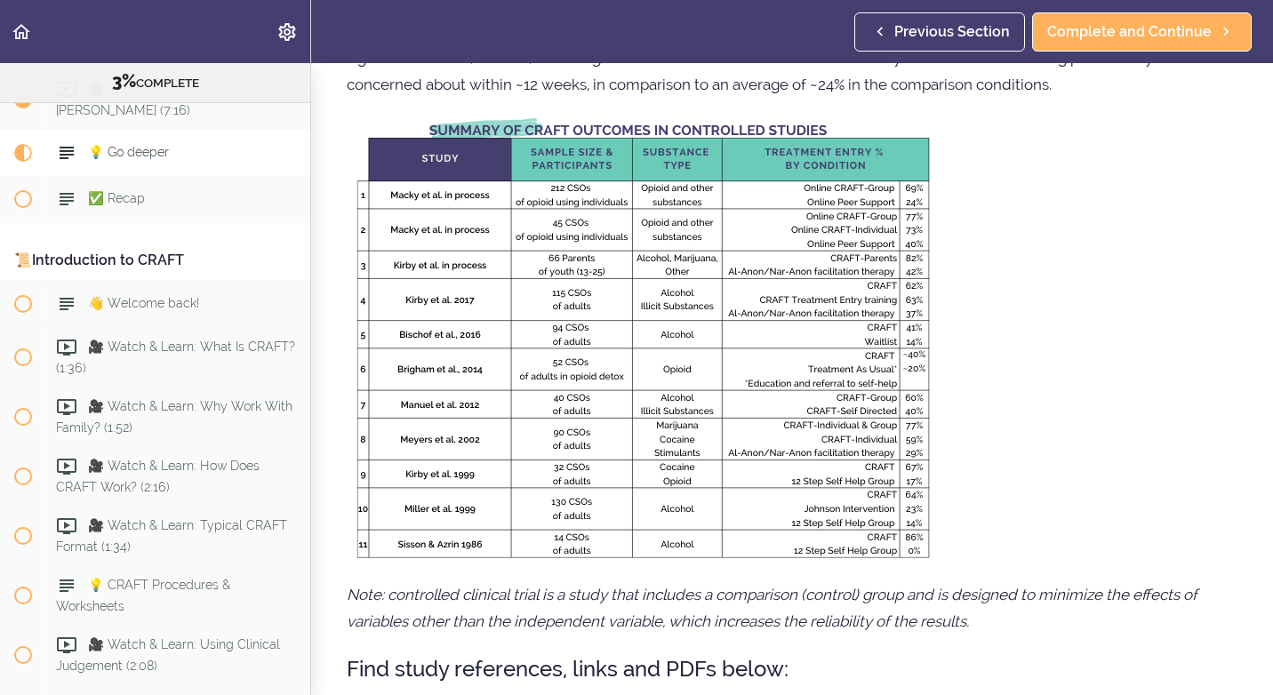
drag, startPoint x: 1157, startPoint y: 595, endPoint x: 1043, endPoint y: 124, distance: 484.9
click at [1043, 124] on p at bounding box center [792, 339] width 891 height 444
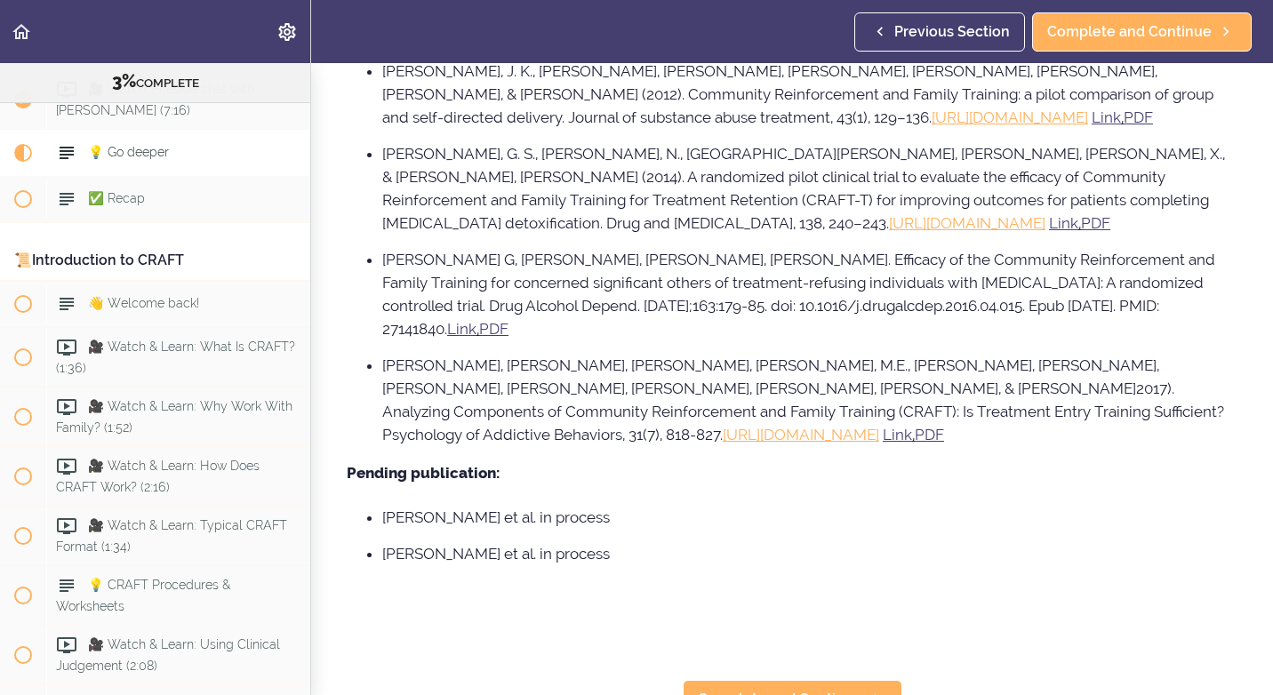
scroll to position [1511, 0]
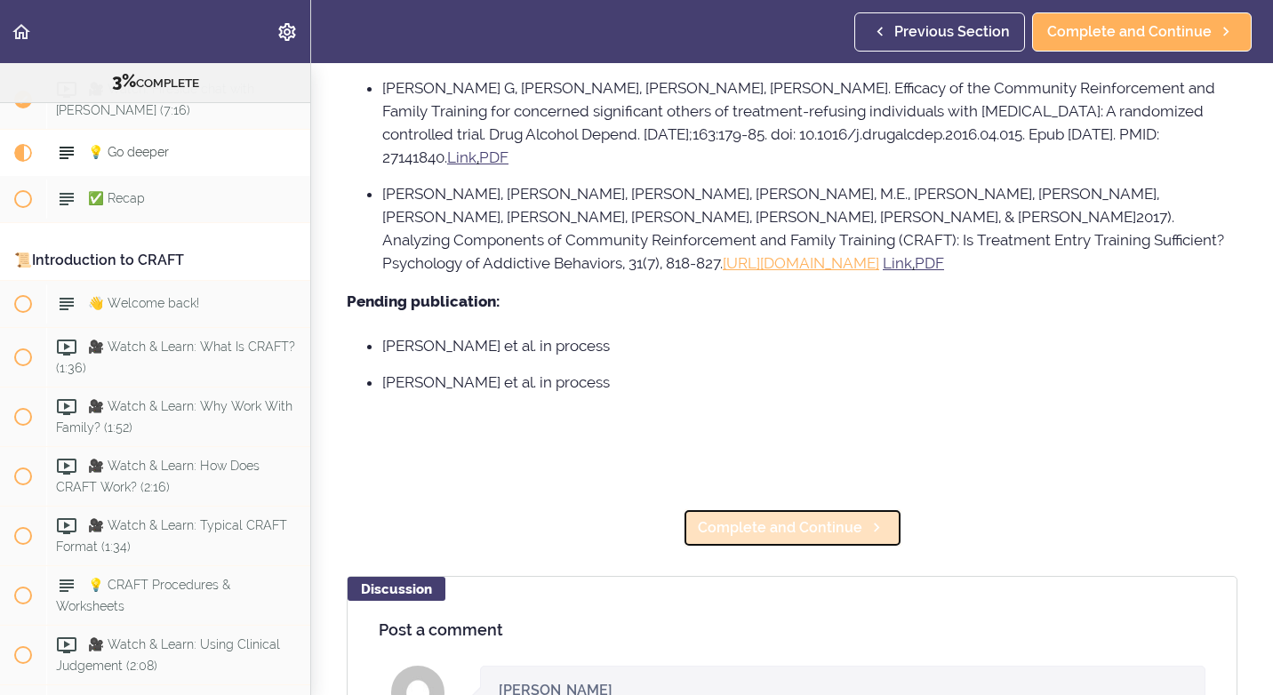
click at [795, 517] on span "Complete and Continue" at bounding box center [780, 527] width 164 height 21
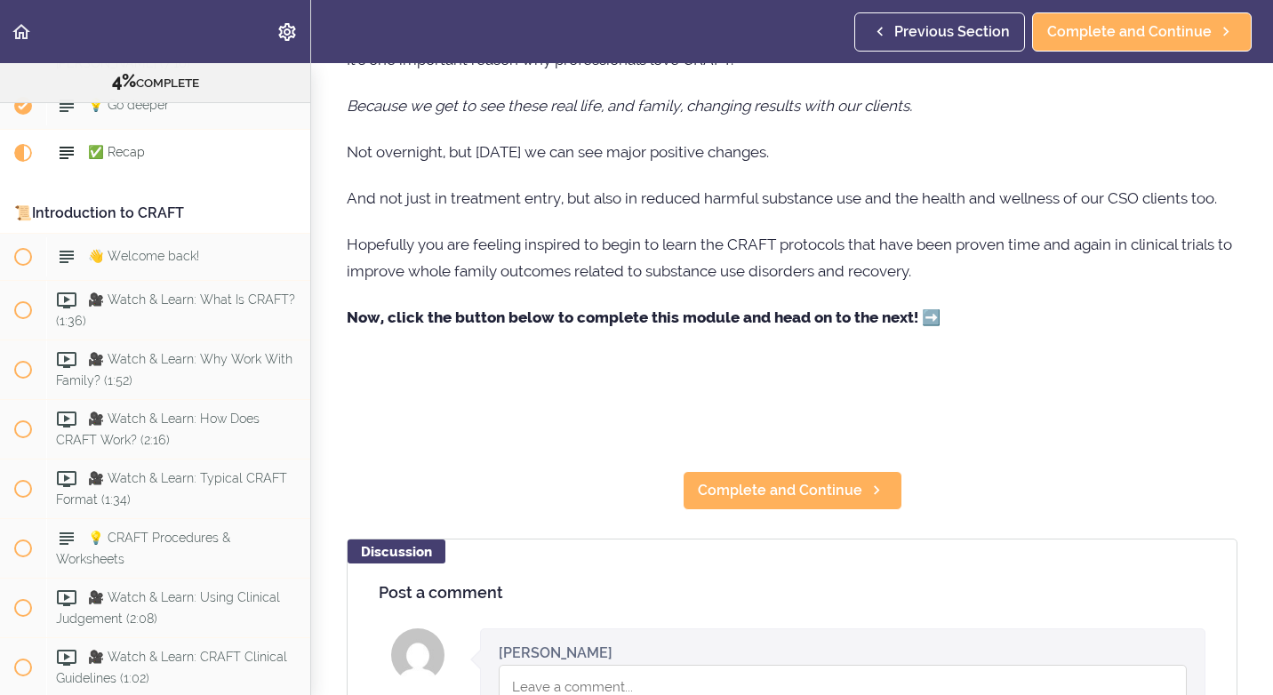
scroll to position [604, 0]
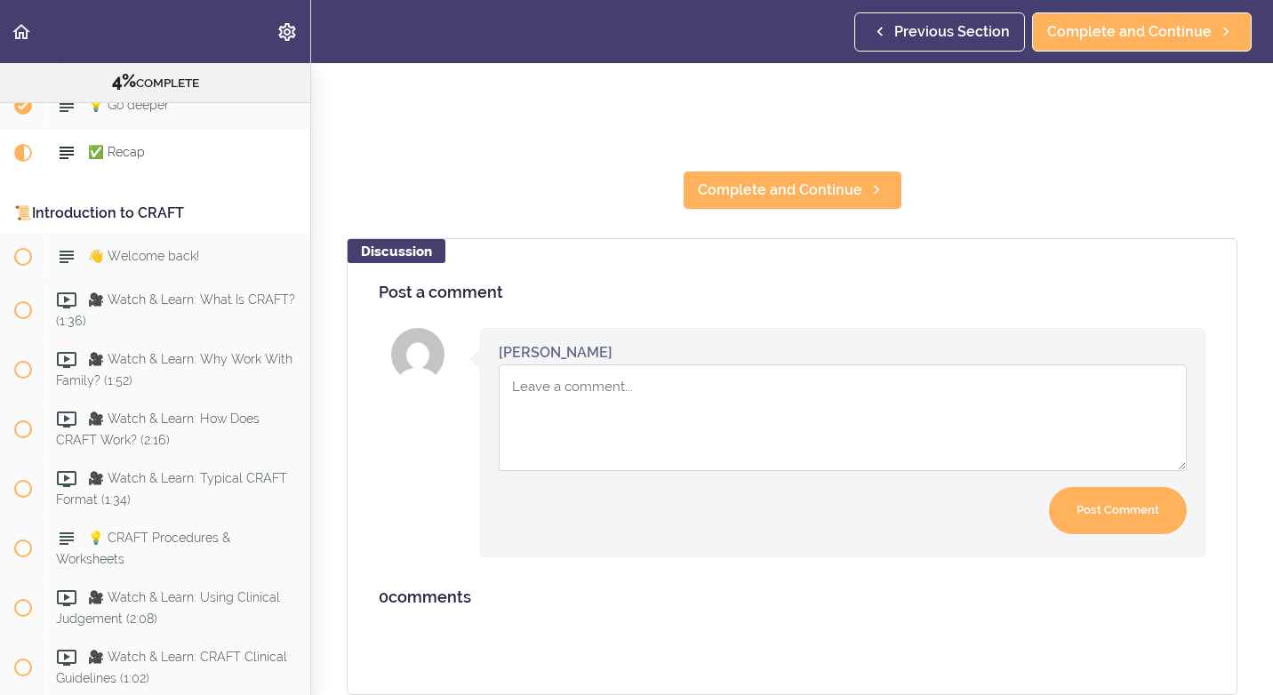
click at [560, 376] on textarea "Comment box" at bounding box center [843, 417] width 688 height 107
type textarea "G"
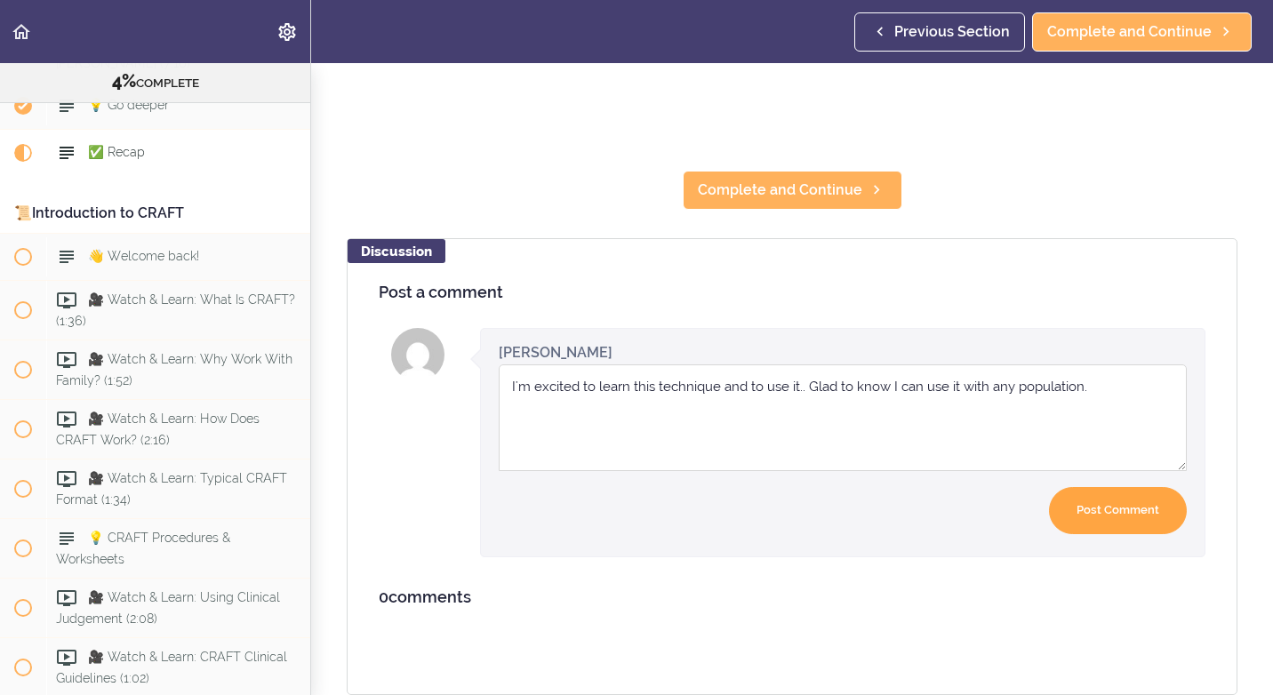
type textarea "I'm excited to learn this technique and to use it.. Glad to know I can use it w…"
click at [1119, 508] on input "Post Comment" at bounding box center [1118, 510] width 138 height 47
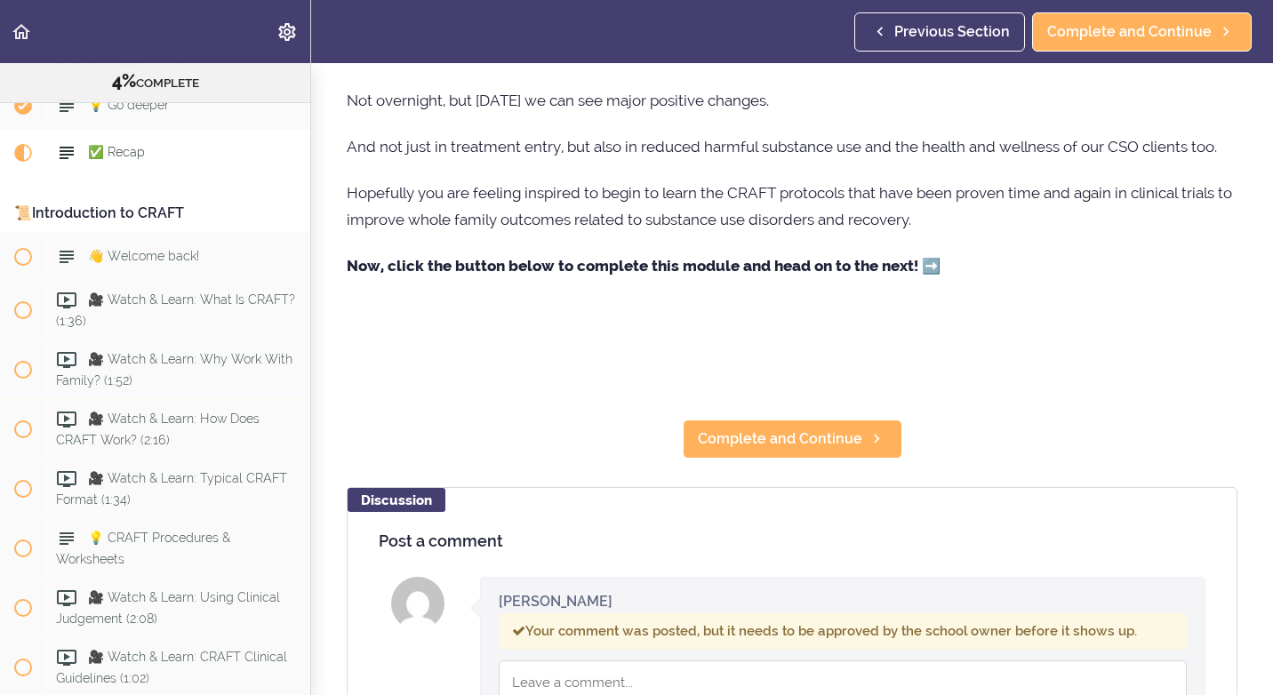
scroll to position [248, 0]
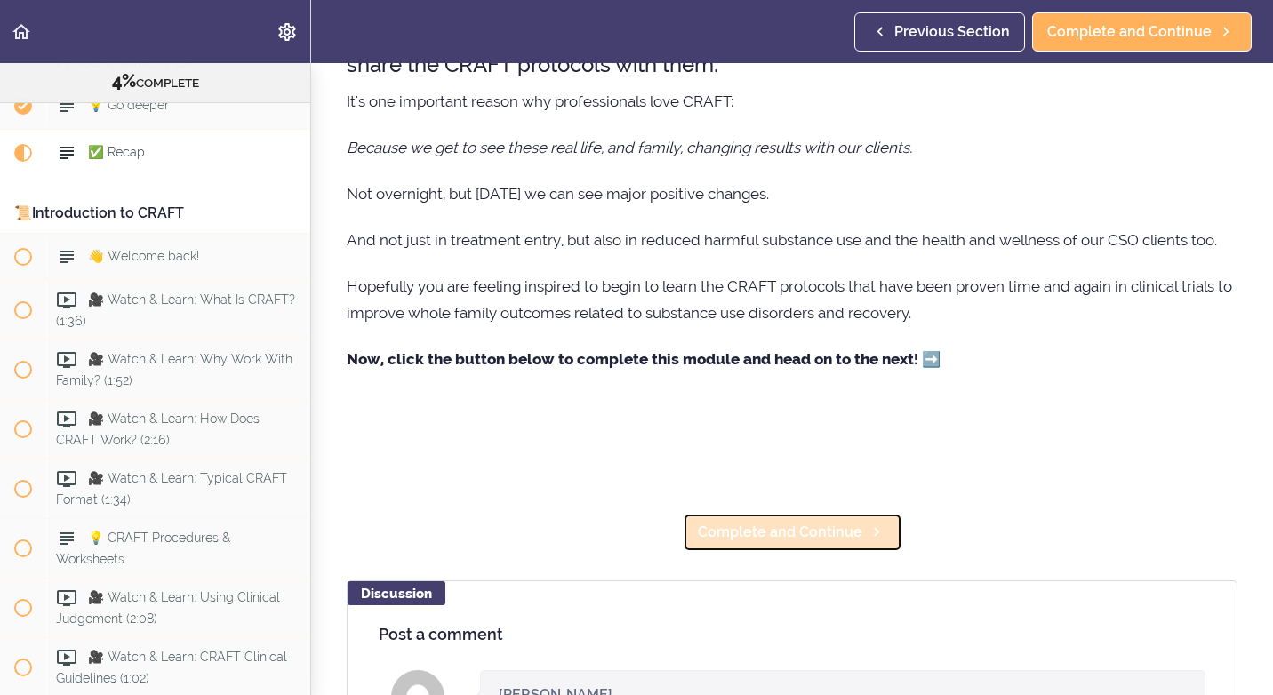
click at [839, 542] on span "Complete and Continue" at bounding box center [780, 532] width 164 height 21
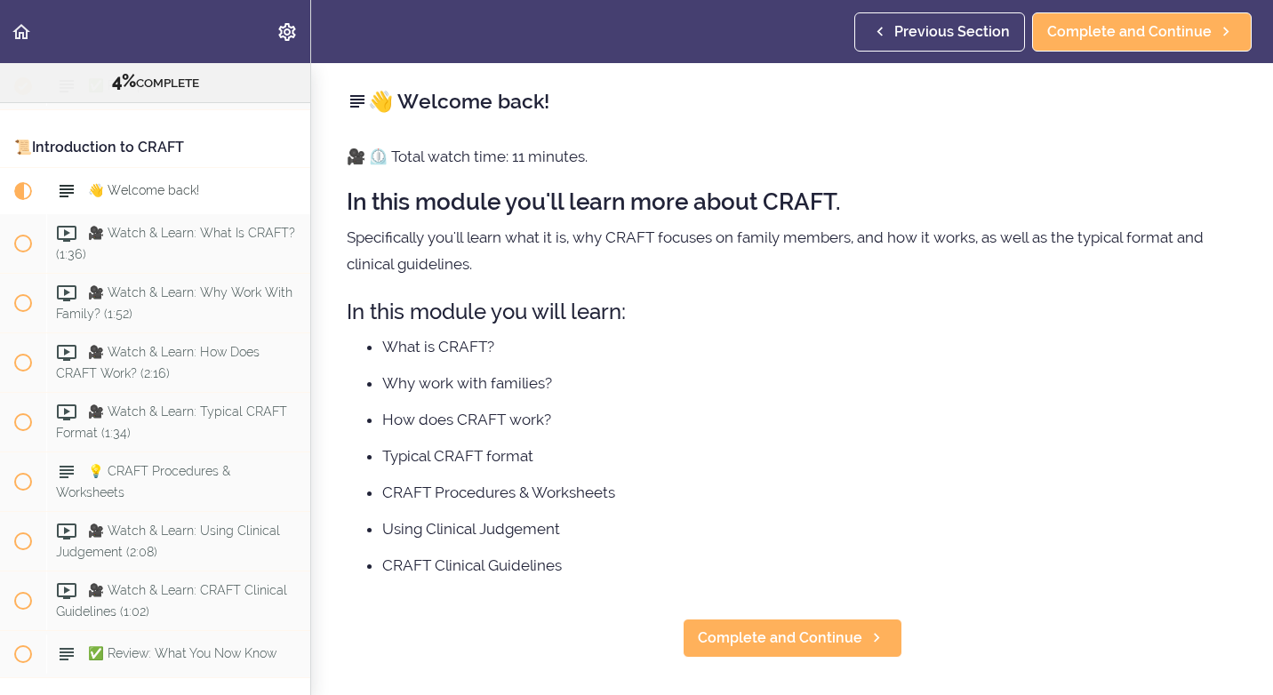
scroll to position [649, 0]
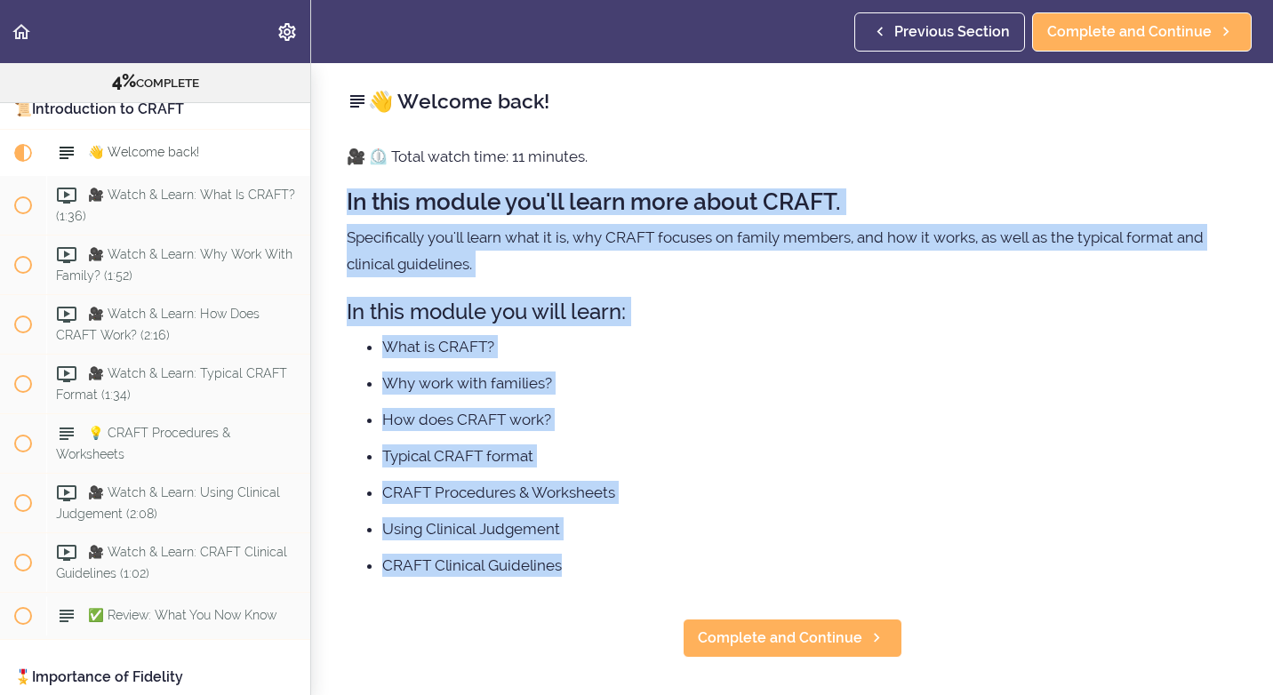
drag, startPoint x: 603, startPoint y: 576, endPoint x: 343, endPoint y: 184, distance: 470.1
click at [343, 184] on div "👋 Welcome back! 🎥 ⏲️ Total watch time: 11 minutes. In this module you'll learn …" at bounding box center [792, 379] width 962 height 632
drag, startPoint x: 343, startPoint y: 184, endPoint x: 644, endPoint y: 321, distance: 330.2
click at [747, 469] on ul "What is CRAFT? Why work with families? How does CRAFT work? Typical CRAFT forma…" at bounding box center [792, 456] width 891 height 242
click at [940, 504] on ul "What is CRAFT? Why work with families? How does CRAFT work? Typical CRAFT forma…" at bounding box center [792, 456] width 891 height 242
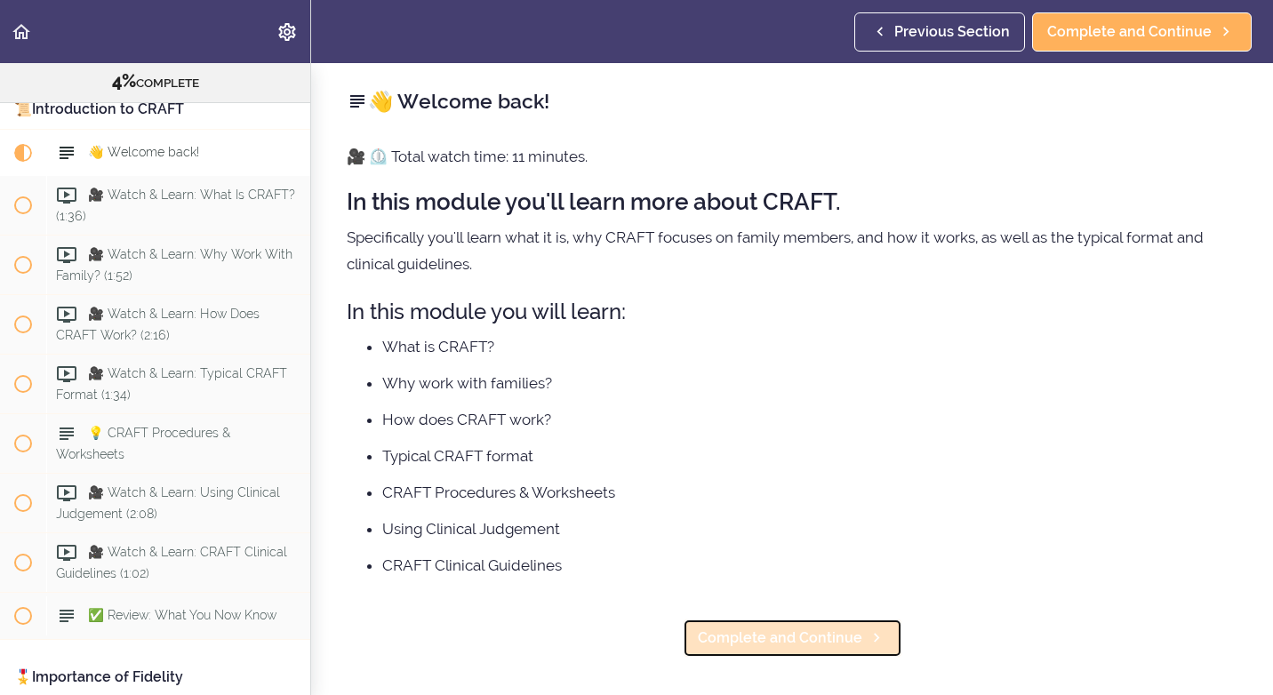
click at [799, 642] on span "Complete and Continue" at bounding box center [780, 638] width 164 height 21
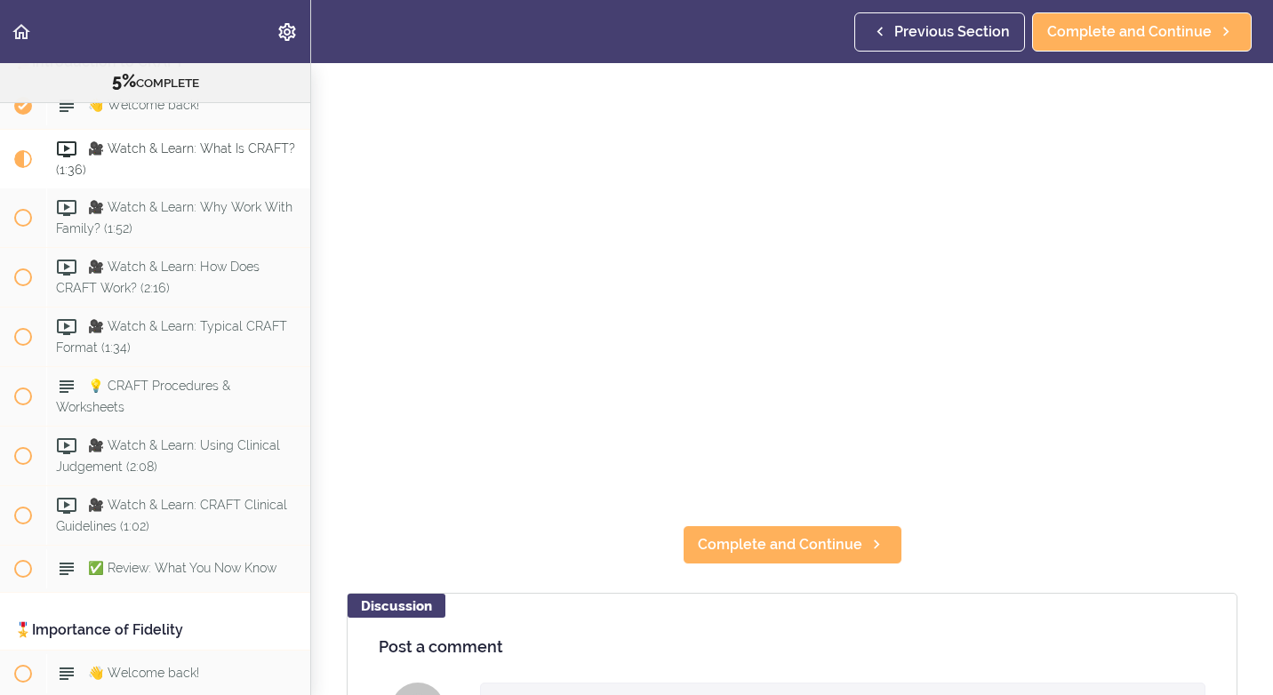
scroll to position [89, 0]
